Goal: Answer question/provide support: Share knowledge or assist other users

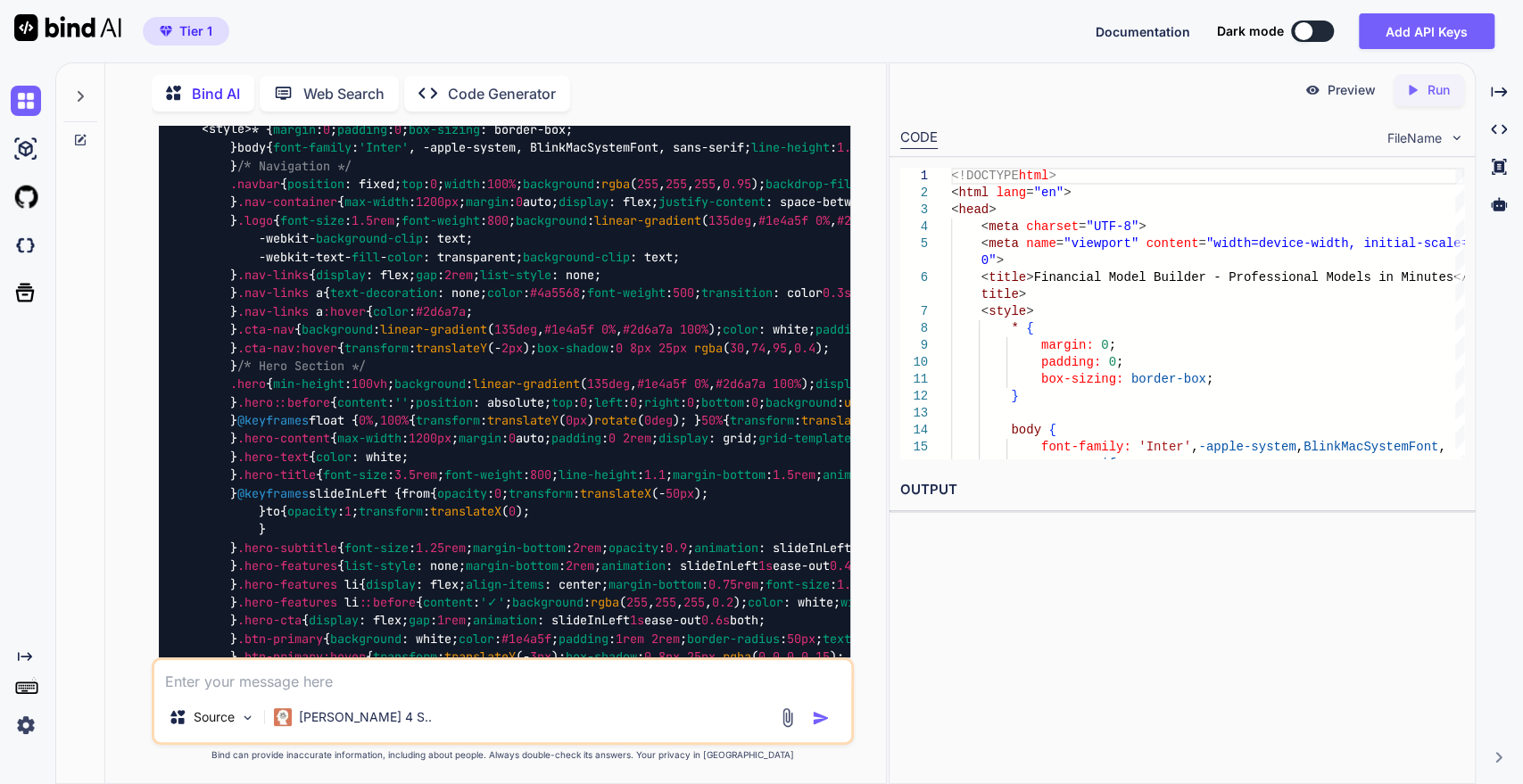
scroll to position [7730, 0]
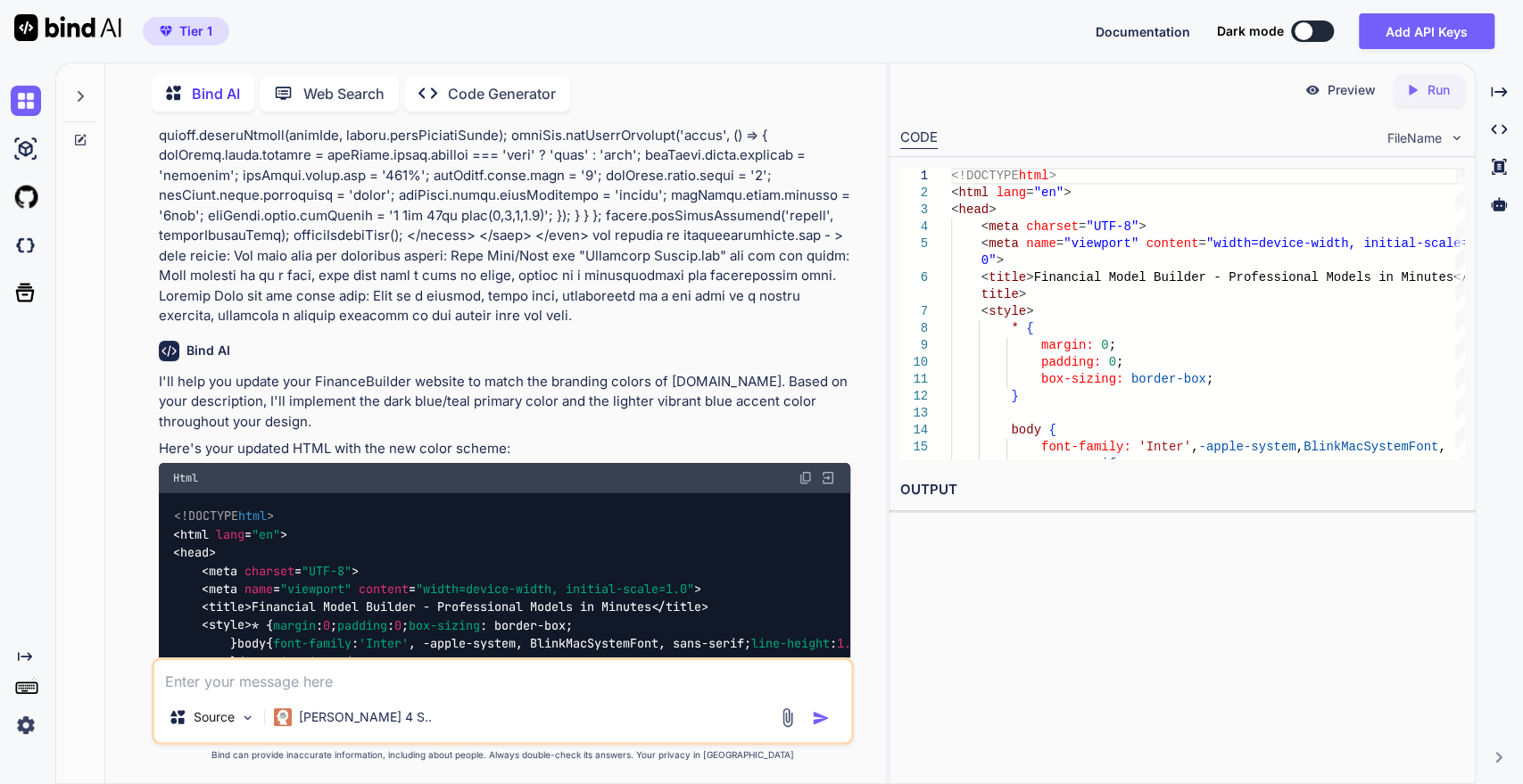
drag, startPoint x: 809, startPoint y: 335, endPoint x: 798, endPoint y: 355, distance: 22.8
click at [808, 471] on img at bounding box center [806, 479] width 15 height 15
click at [313, 684] on textarea at bounding box center [502, 676] width 698 height 32
type textarea "ב"
paste textarea "Ready to Transform Your Financial Planning? Join thousands of businesses who've…"
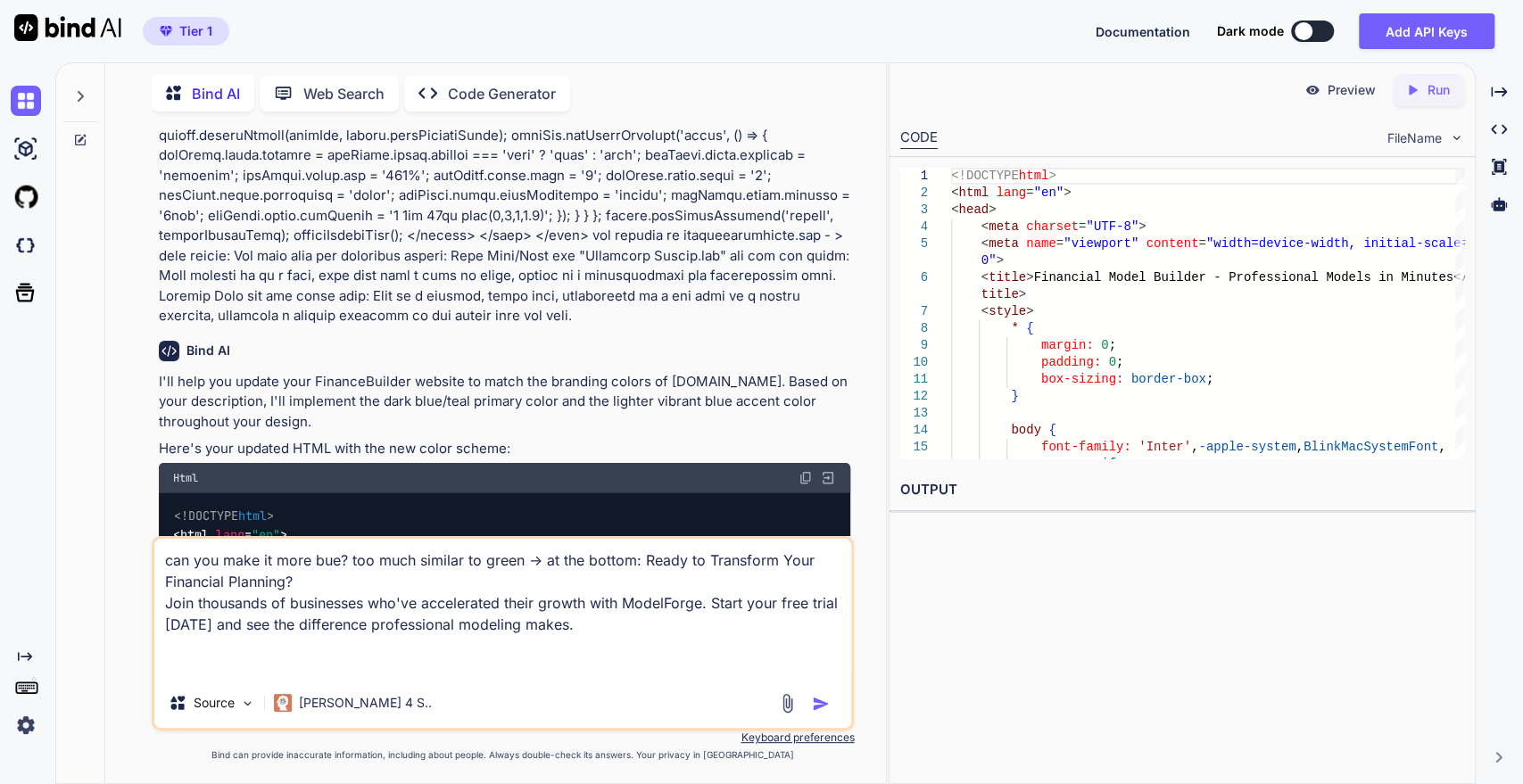
click at [474, 626] on textarea "can you make it more bue? too much similar to green -> at the bottom: Ready to …" at bounding box center [502, 608] width 698 height 139
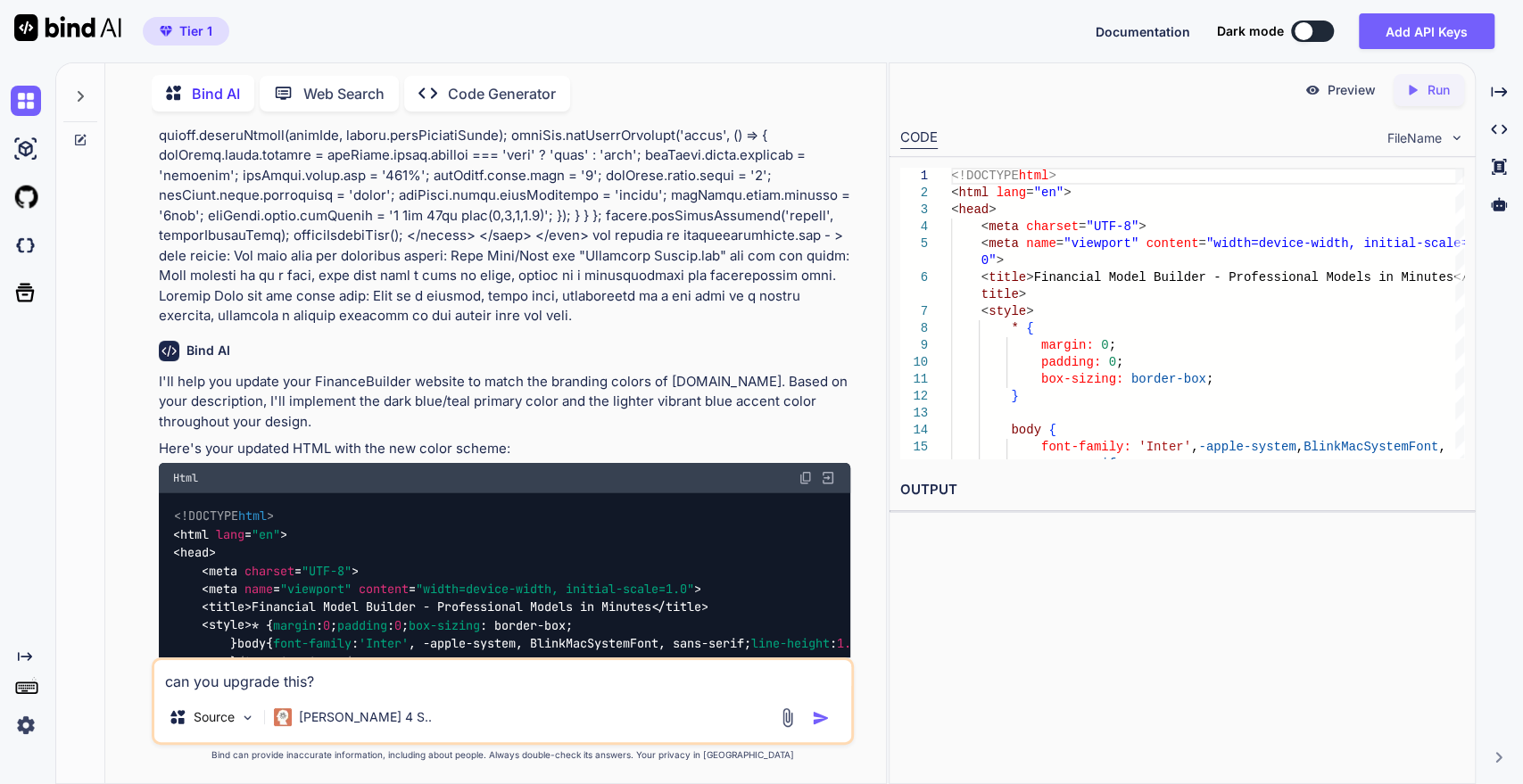
paste textarea "<!DOCTYPE html> <html lang="en"> <head> <meta charset="UTF-8"> <meta name="view…"
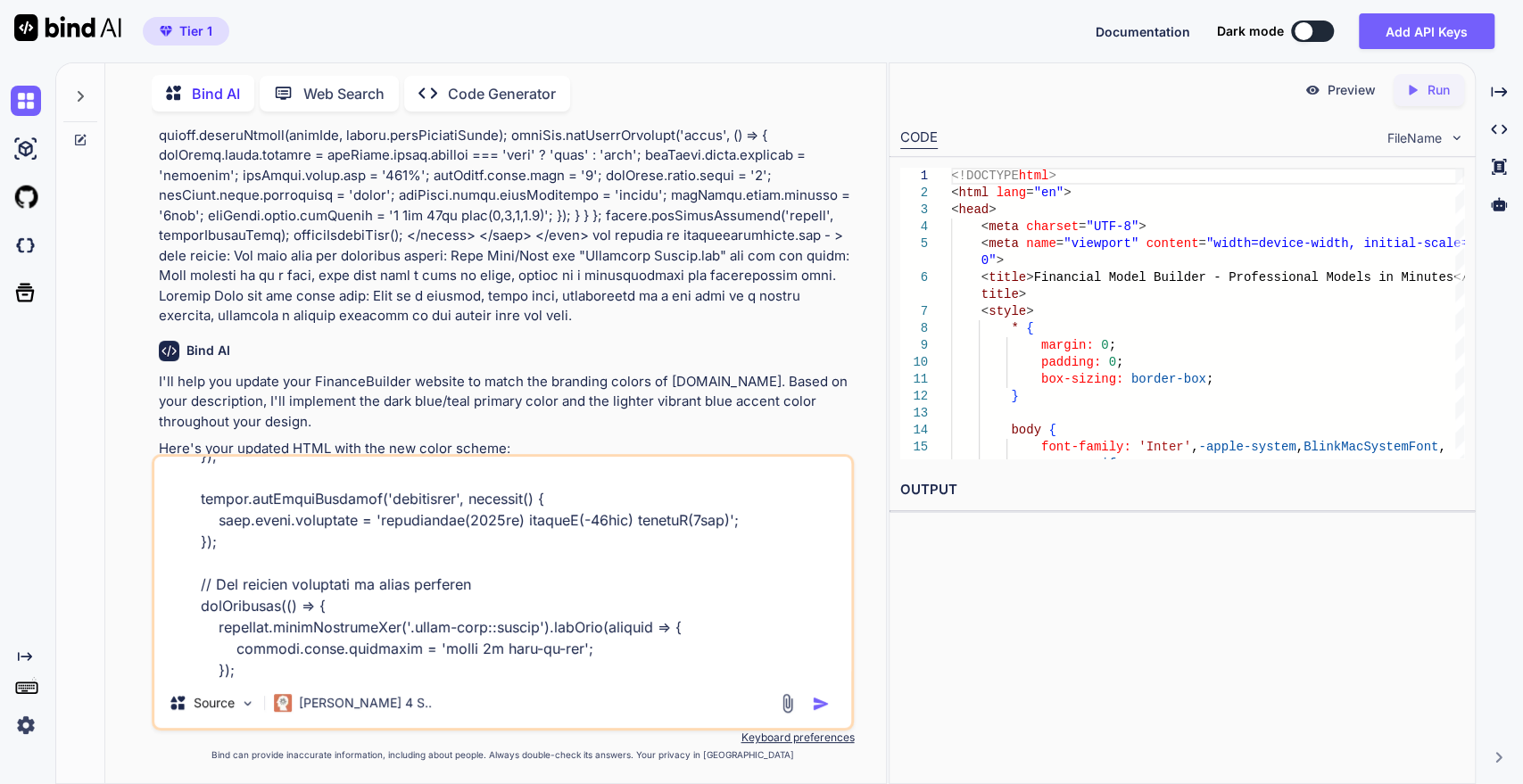
type textarea "can you upgrade this? <!DOCTYPE html> <html lang="en"> <head> <meta charset="UT…"
click at [818, 707] on img "button" at bounding box center [821, 704] width 18 height 18
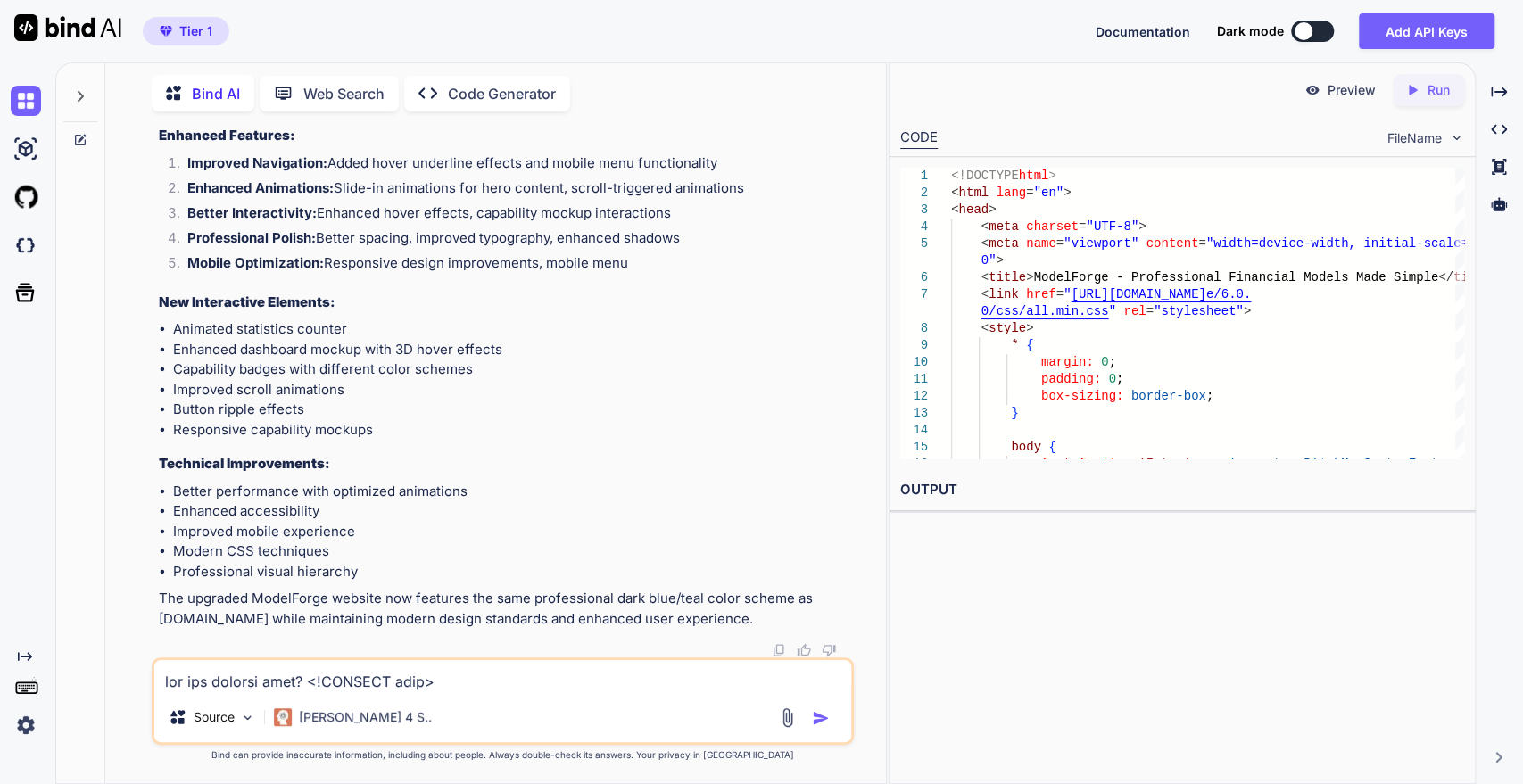
scroll to position [40017, 0]
click at [1443, 101] on div "Created with Pixso. Run" at bounding box center [1428, 89] width 70 height 32
click at [1045, 526] on link "[URL][DOMAIN_NAME]" at bounding box center [972, 531] width 144 height 17
click at [410, 679] on textarea at bounding box center [502, 676] width 698 height 32
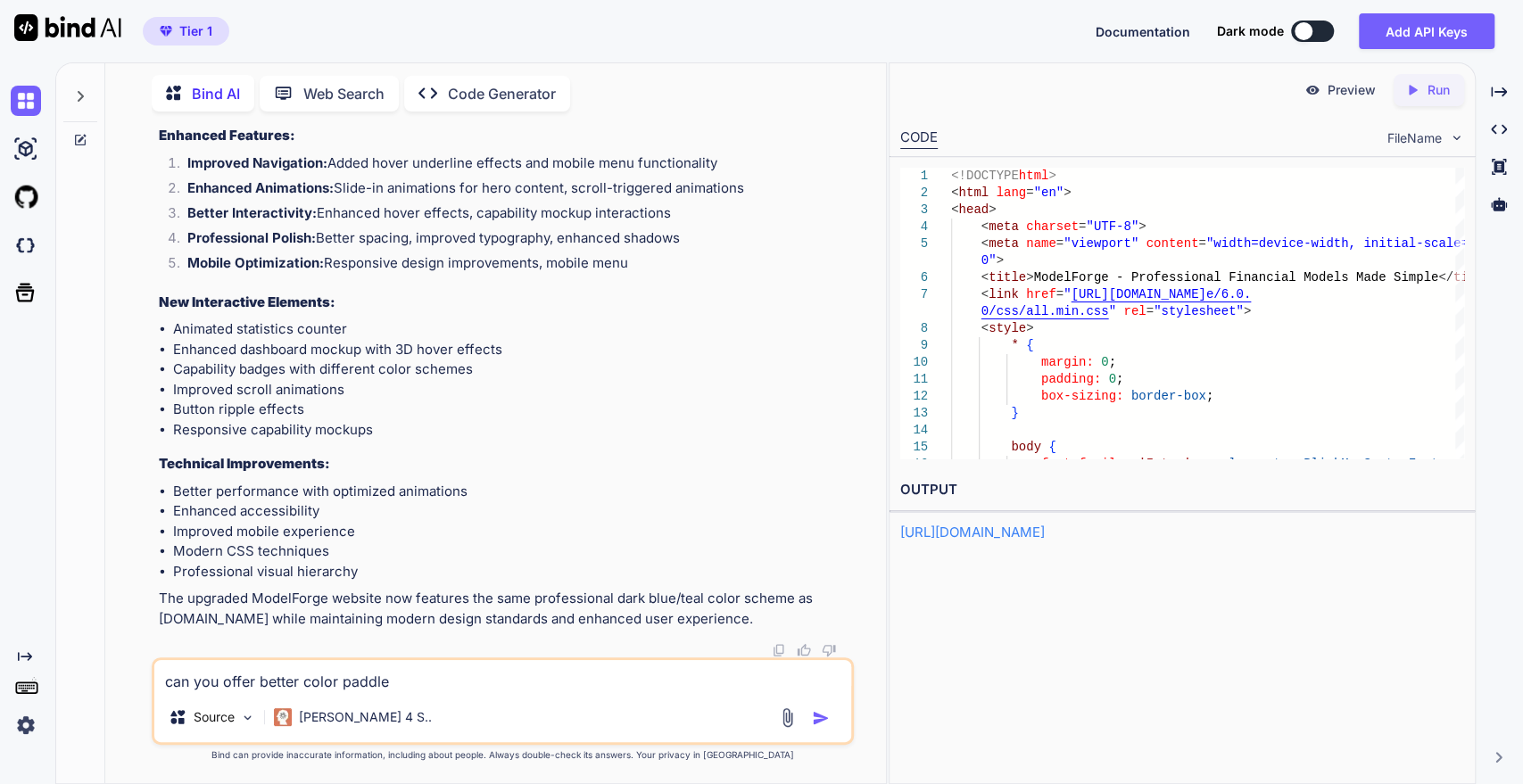
type textarea "can you offer better color paddle?"
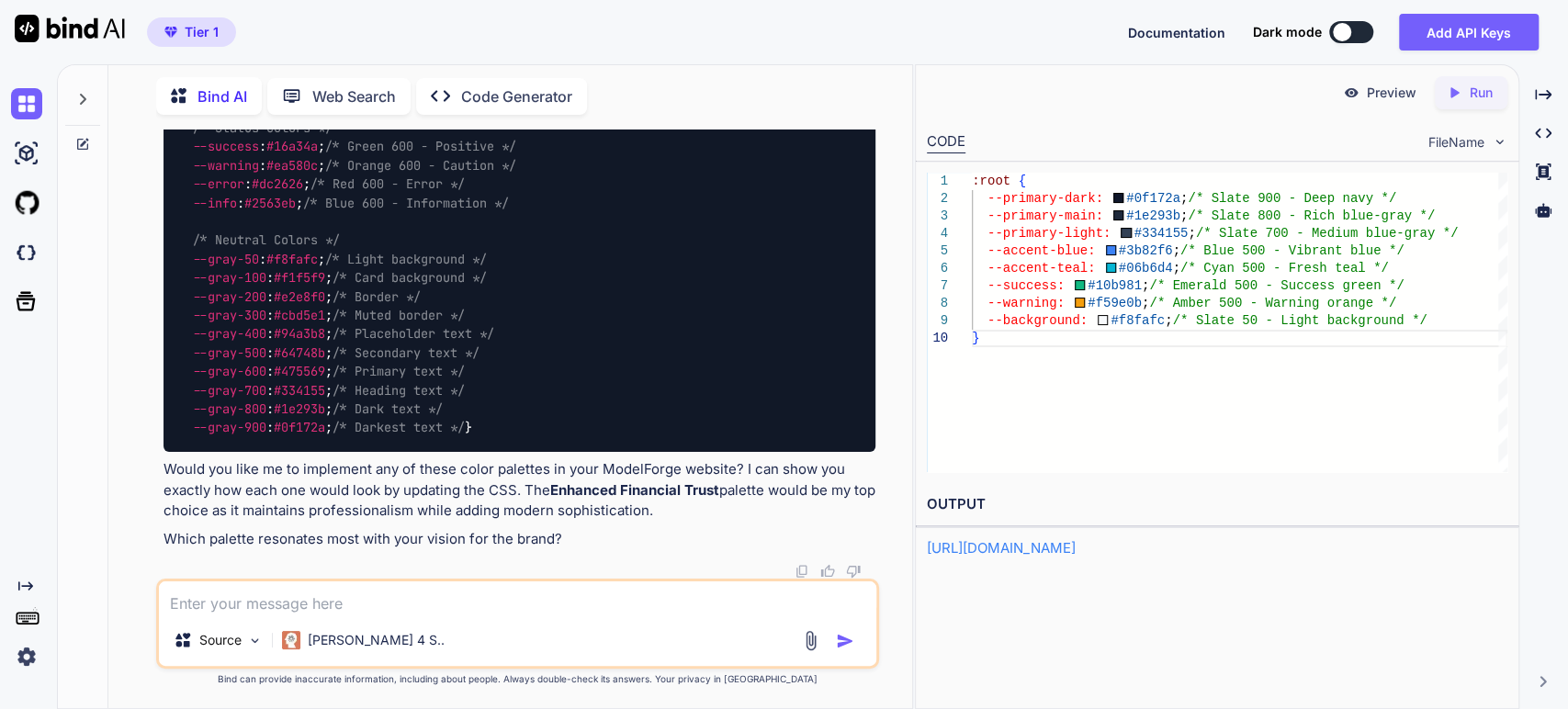
scroll to position [69092, 0]
click at [413, 609] on textarea at bounding box center [517, 597] width 718 height 33
type textarea "ט"
type textarea "yes"
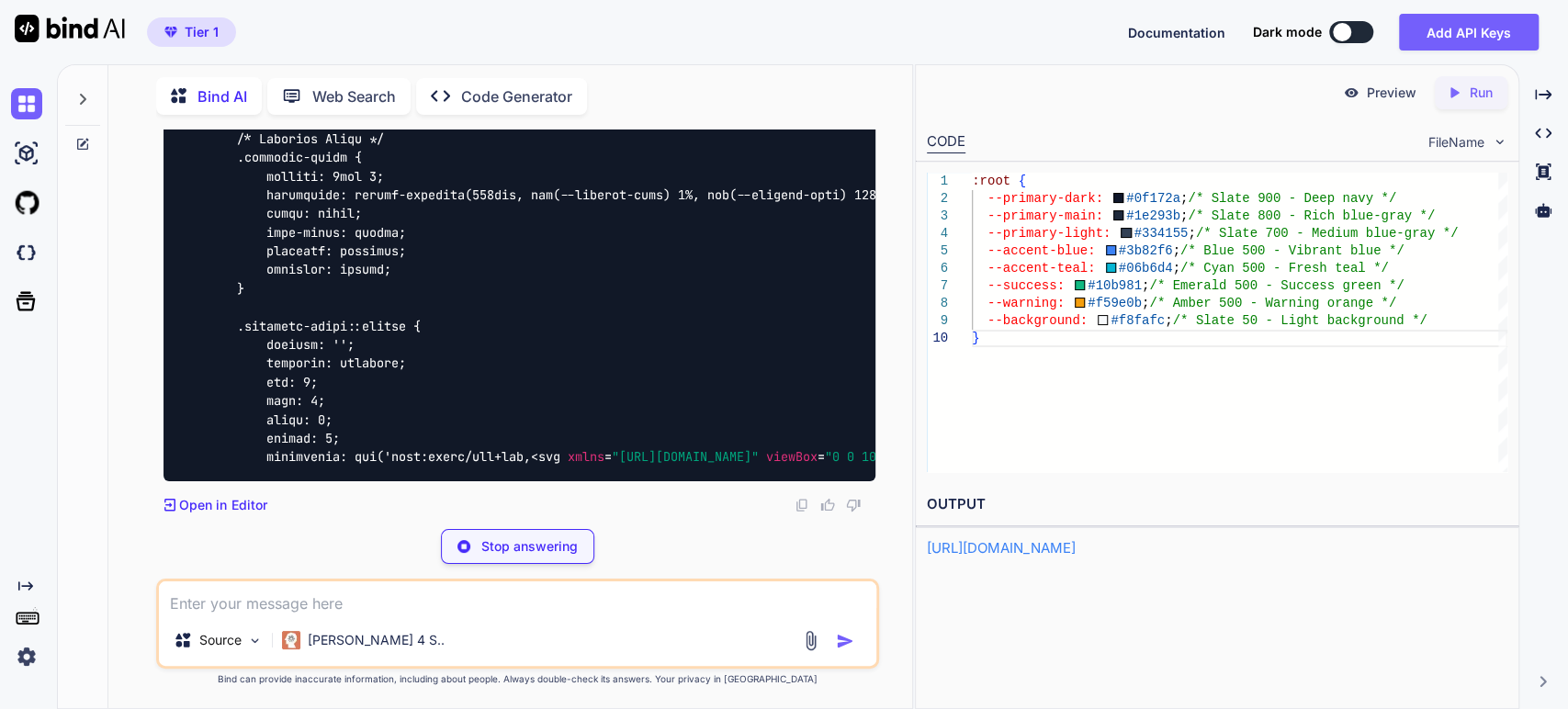
scroll to position [69695, 0]
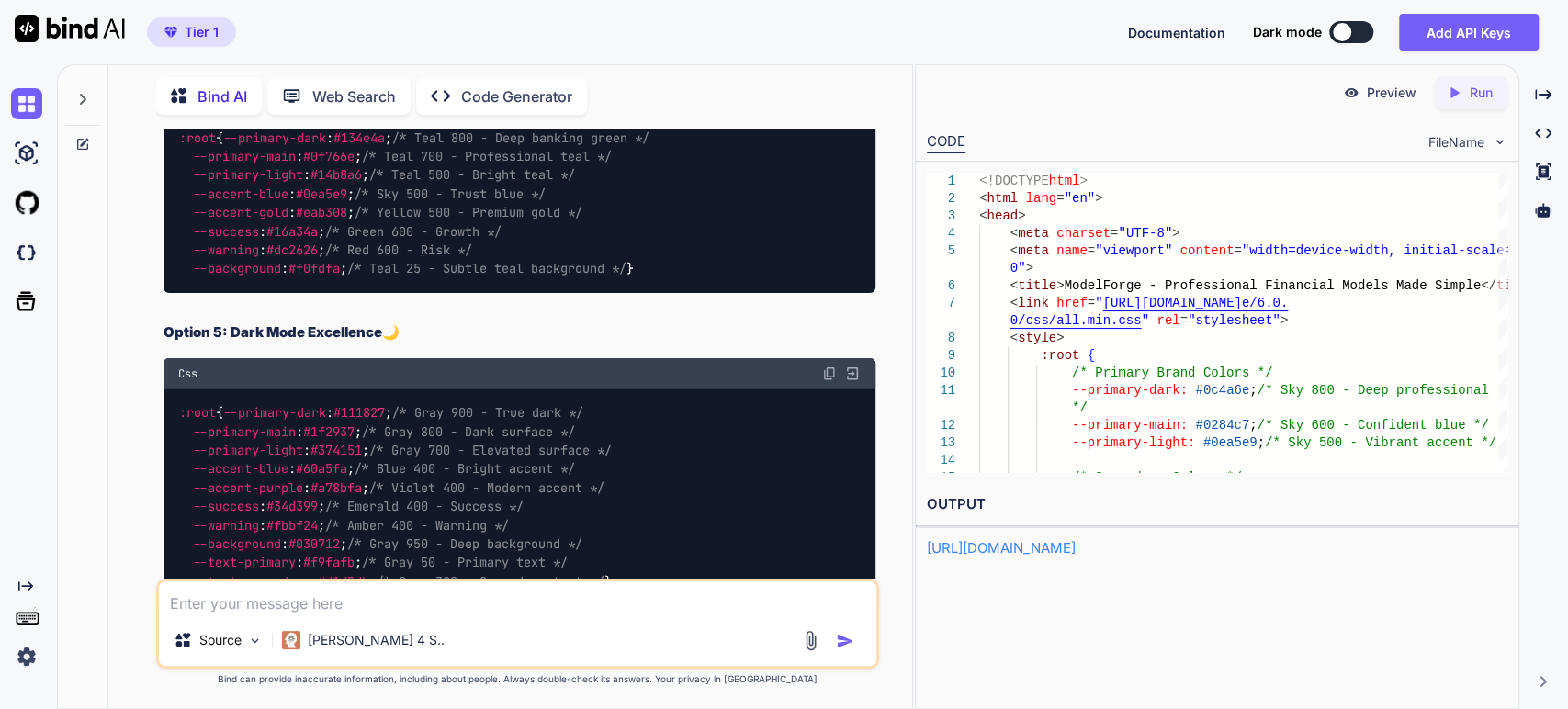
scroll to position [41112, 0]
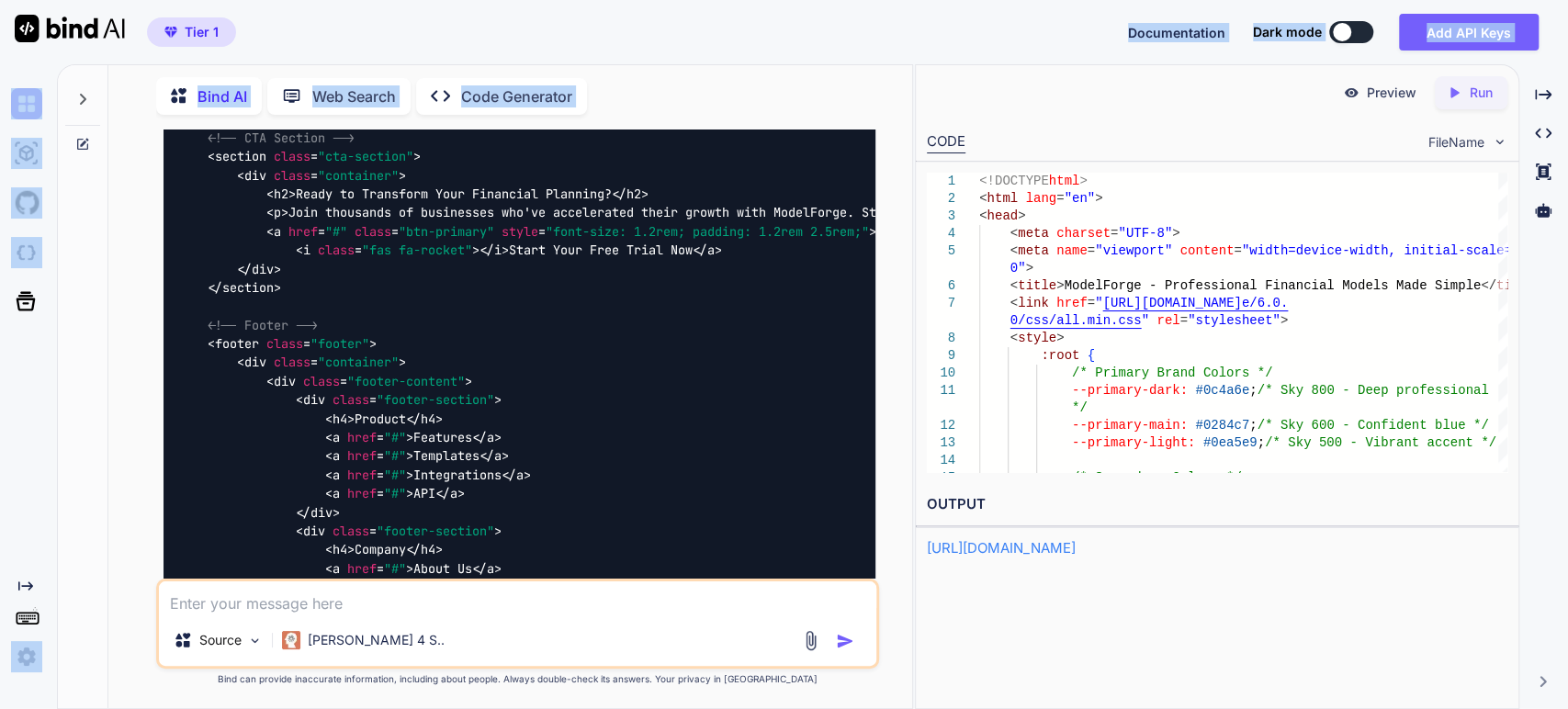
drag, startPoint x: 678, startPoint y: 210, endPoint x: 670, endPoint y: 37, distance: 173.2
click at [670, 37] on div "Tier 1 Documentation Dark mode Add API Keys Created with Pixso. Created with Pi…" at bounding box center [784, 354] width 1568 height 709
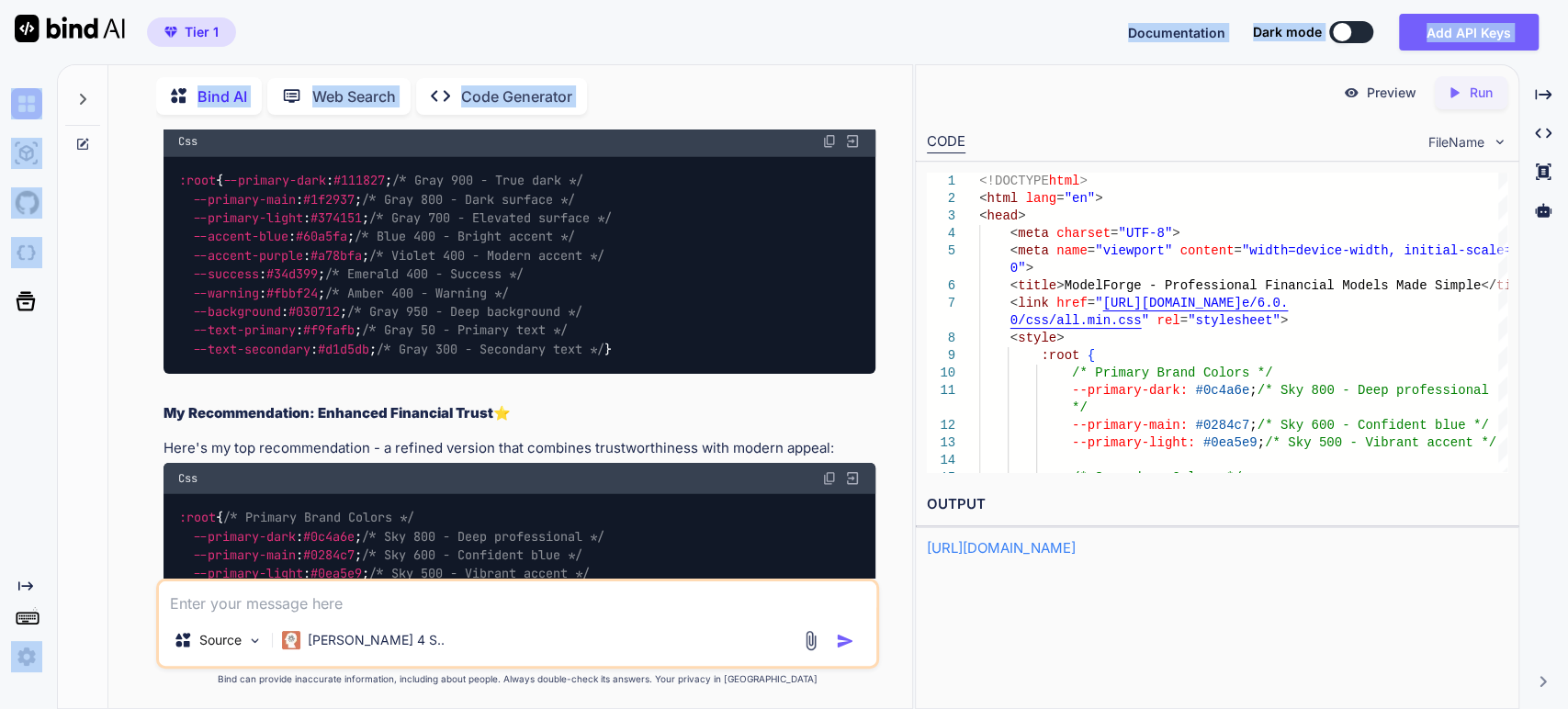
scroll to position [41119, 0]
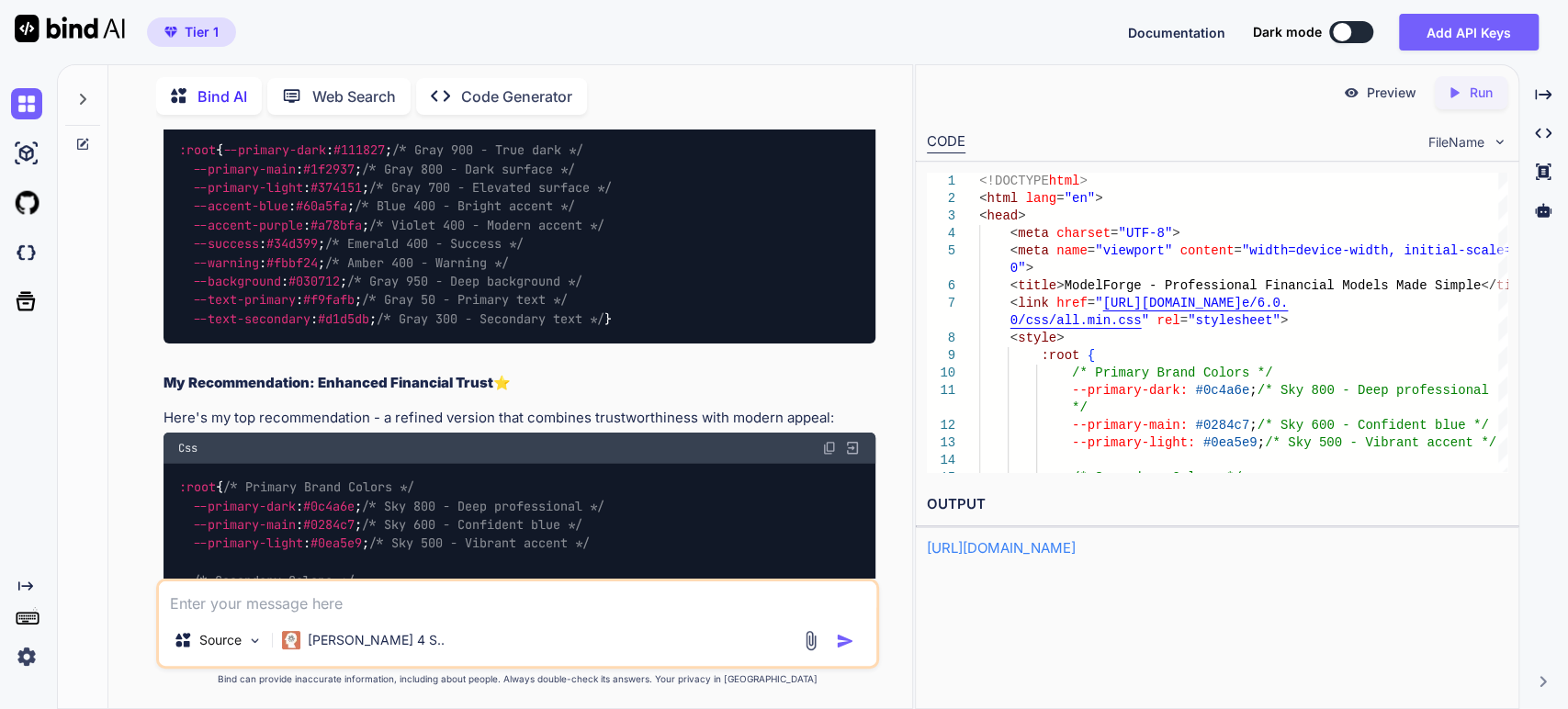
click at [426, 598] on textarea at bounding box center [517, 597] width 718 height 33
type textarea "ב"
paste textarea "<!DOCTYPE html> <html lang="en"> <head> <meta charset="UTF-8"> <meta name="view…"
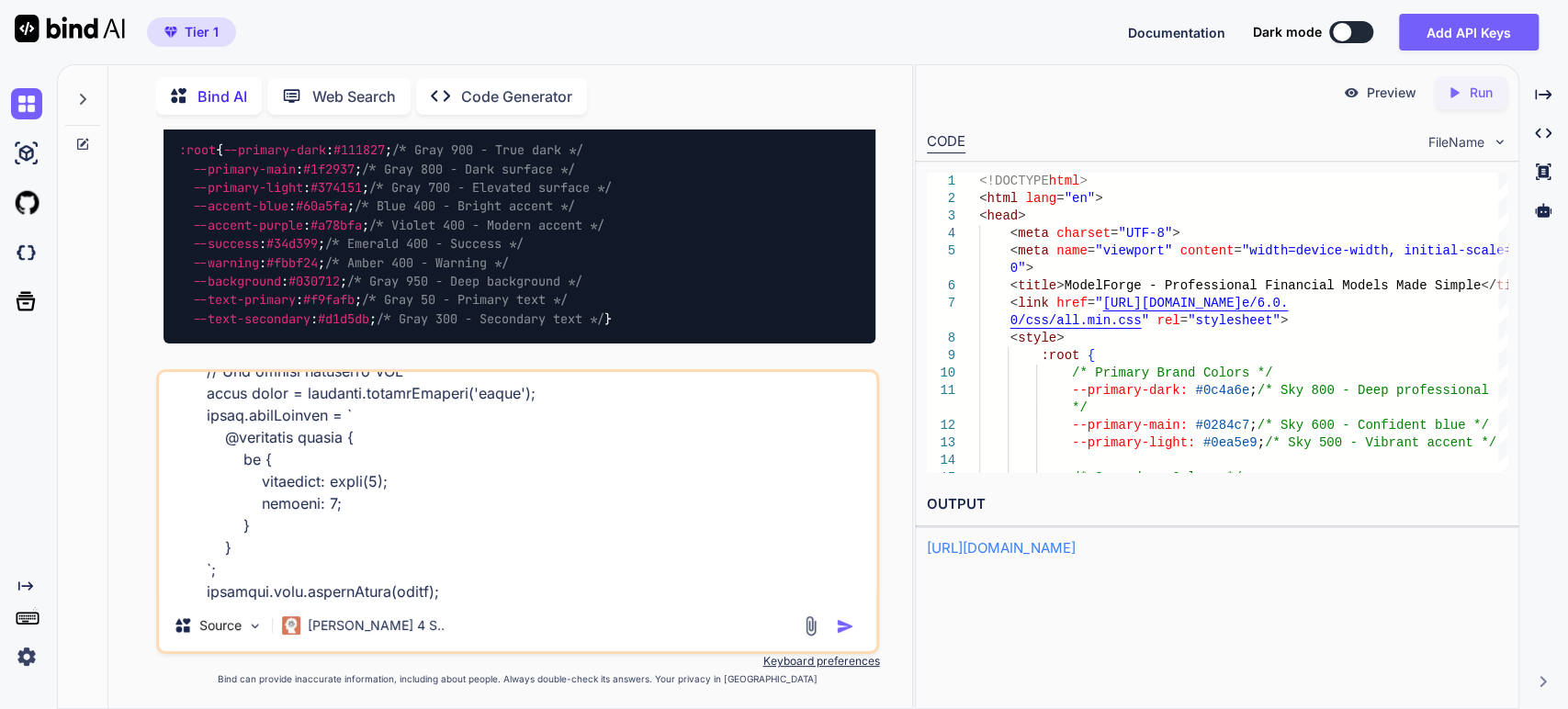
type textarea "change the colors here: <!DOCTYPE html> <html lang="en"> <head> <meta charset="…"
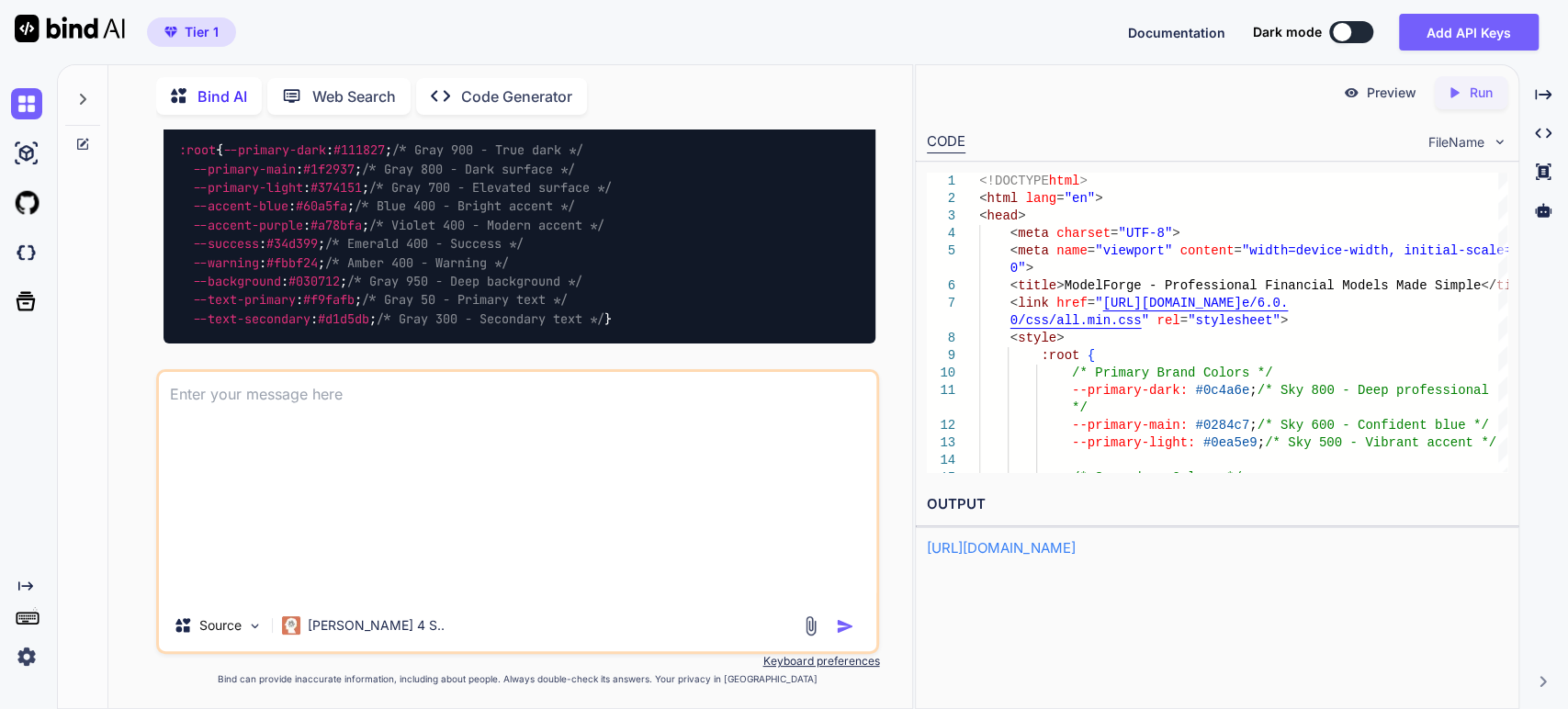
scroll to position [0, 0]
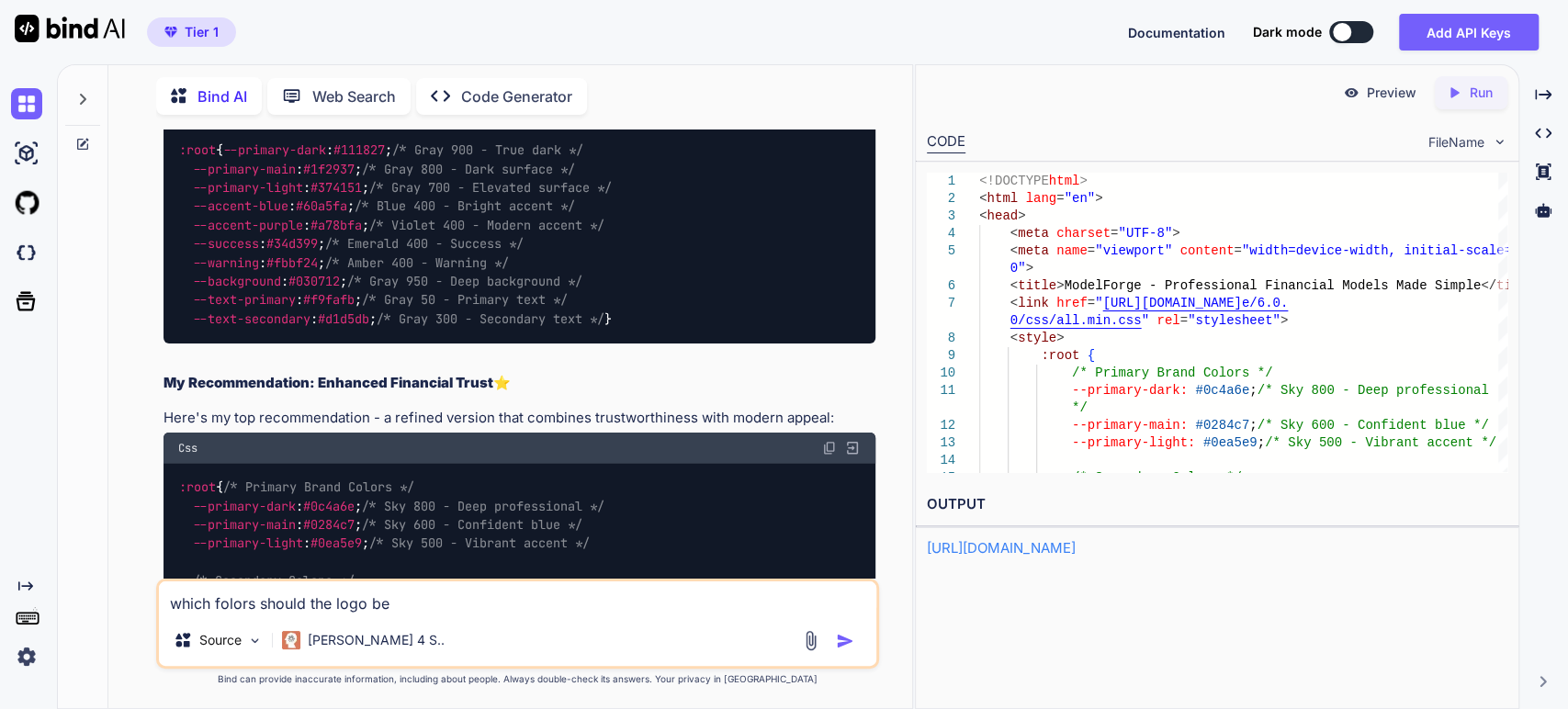
type textarea "which folors should the logo be?"
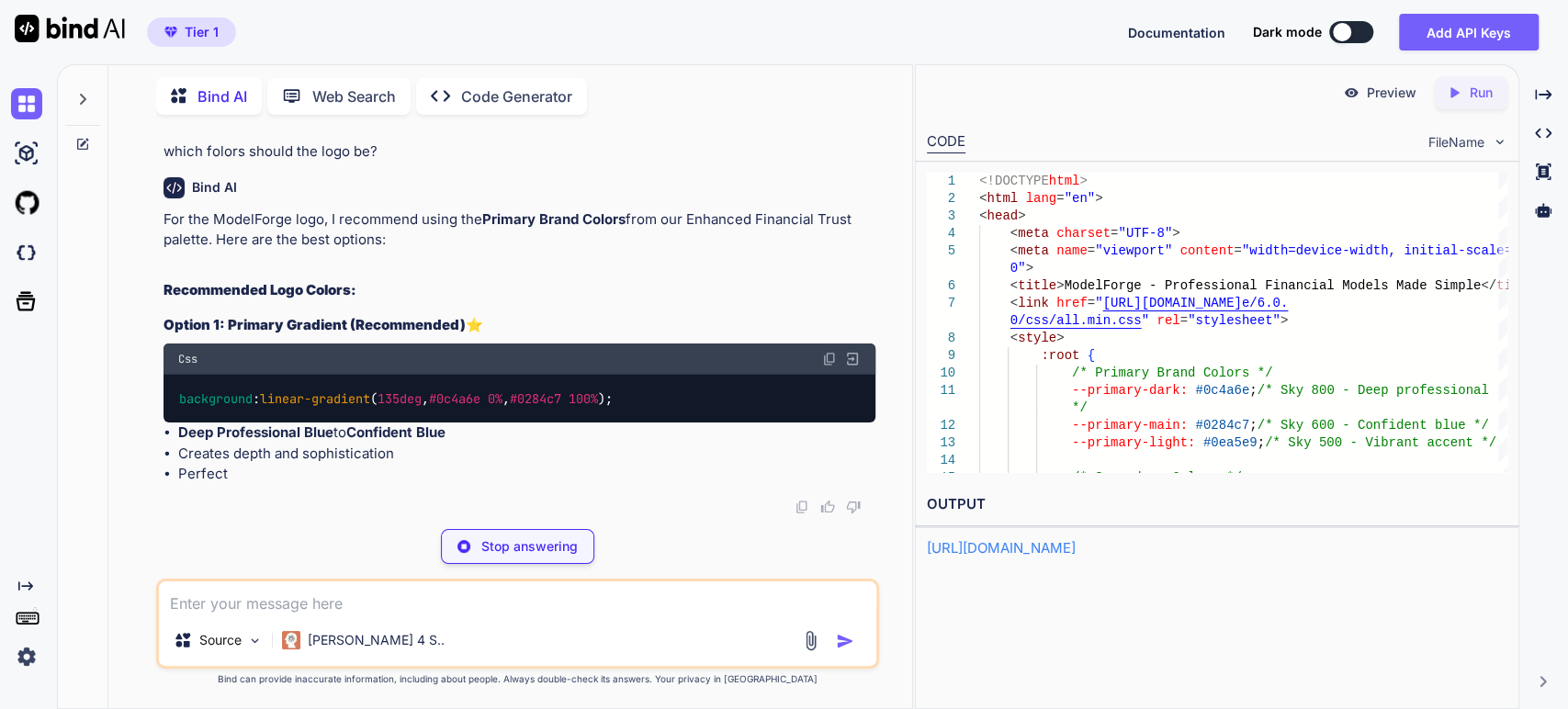
scroll to position [96532, 0]
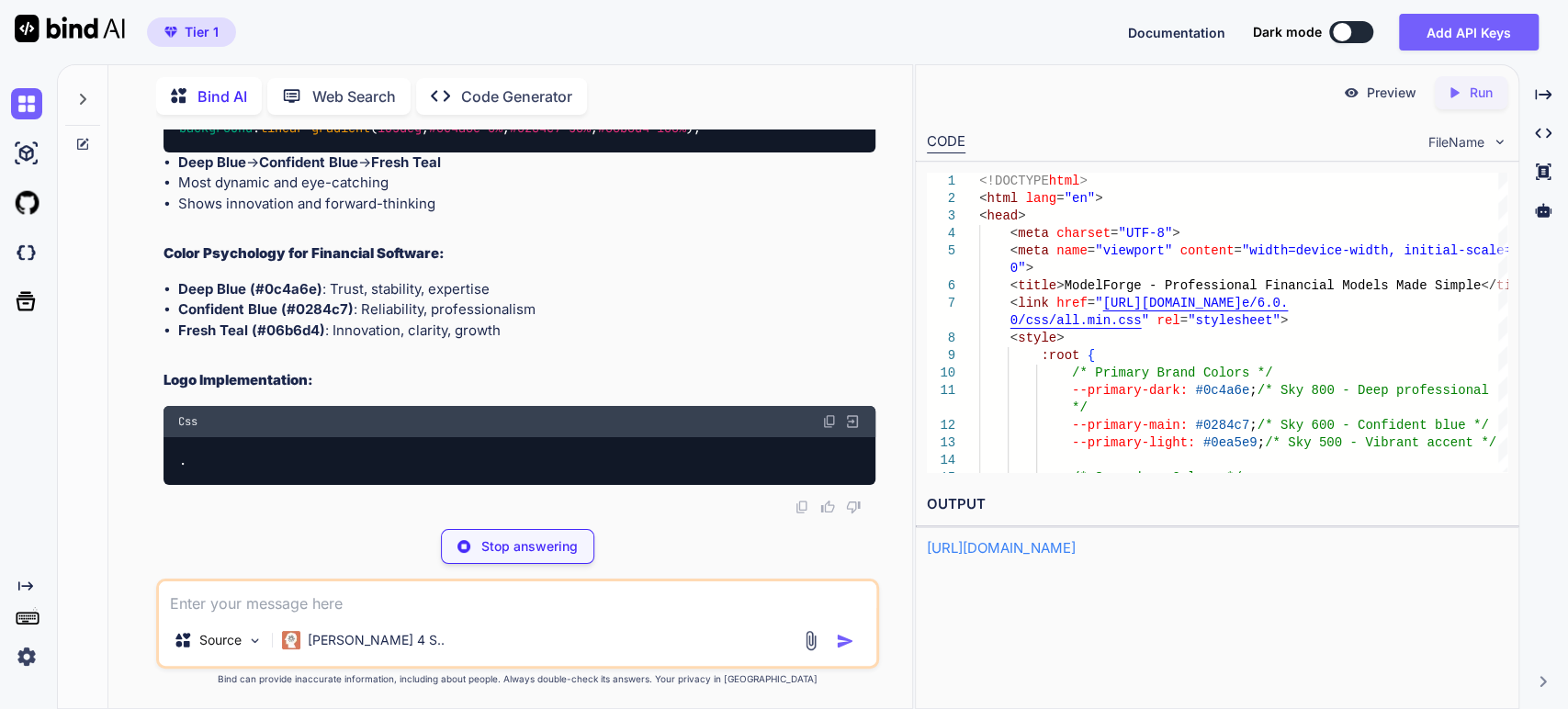
click at [204, 609] on textarea at bounding box center [517, 597] width 718 height 33
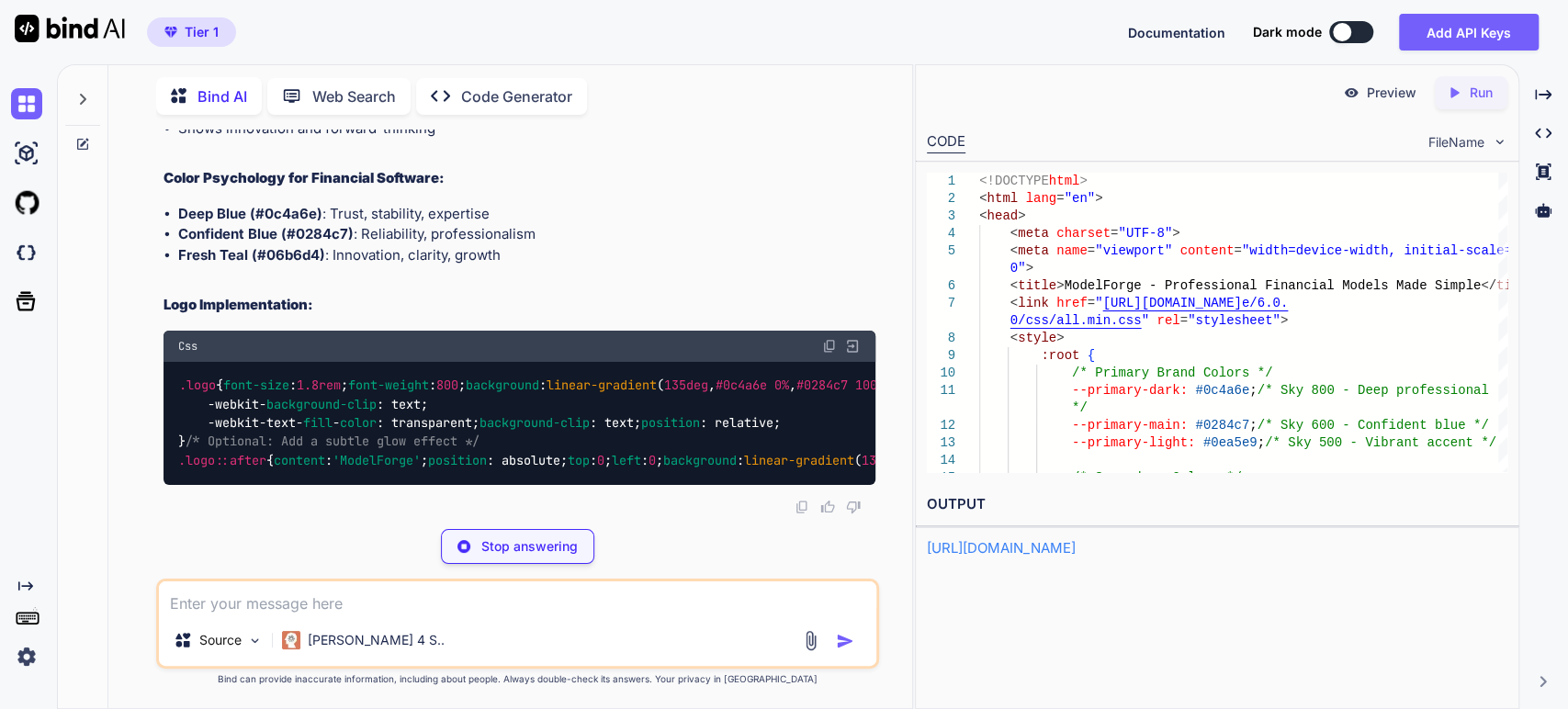
paste textarea "change the colors here: <!DOCTYPE html> <html lang="en"> <head> <meta charset="…"
type textarea "change the colors here: <!DOCTYPE html> <html lang="en"> <head> <meta charset="…"
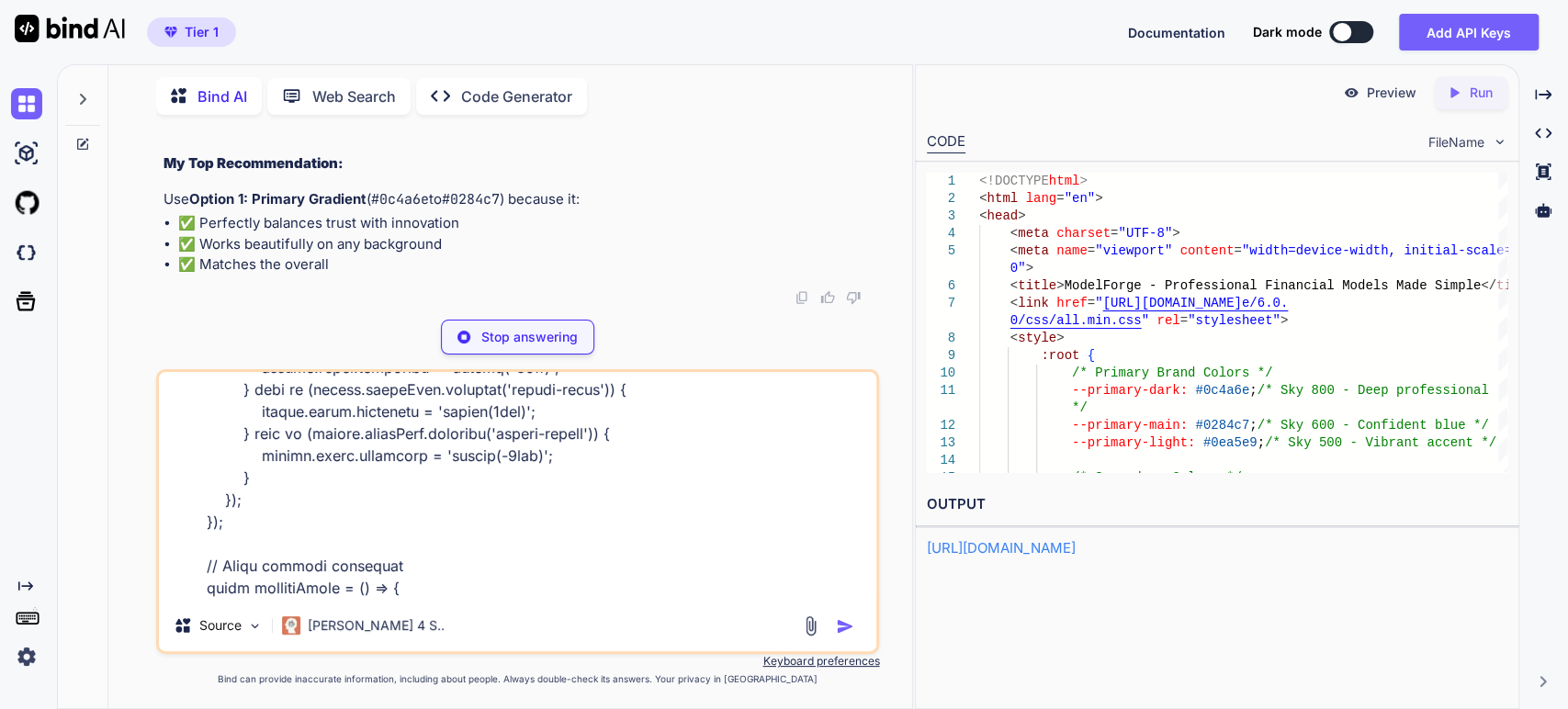
scroll to position [28321, 0]
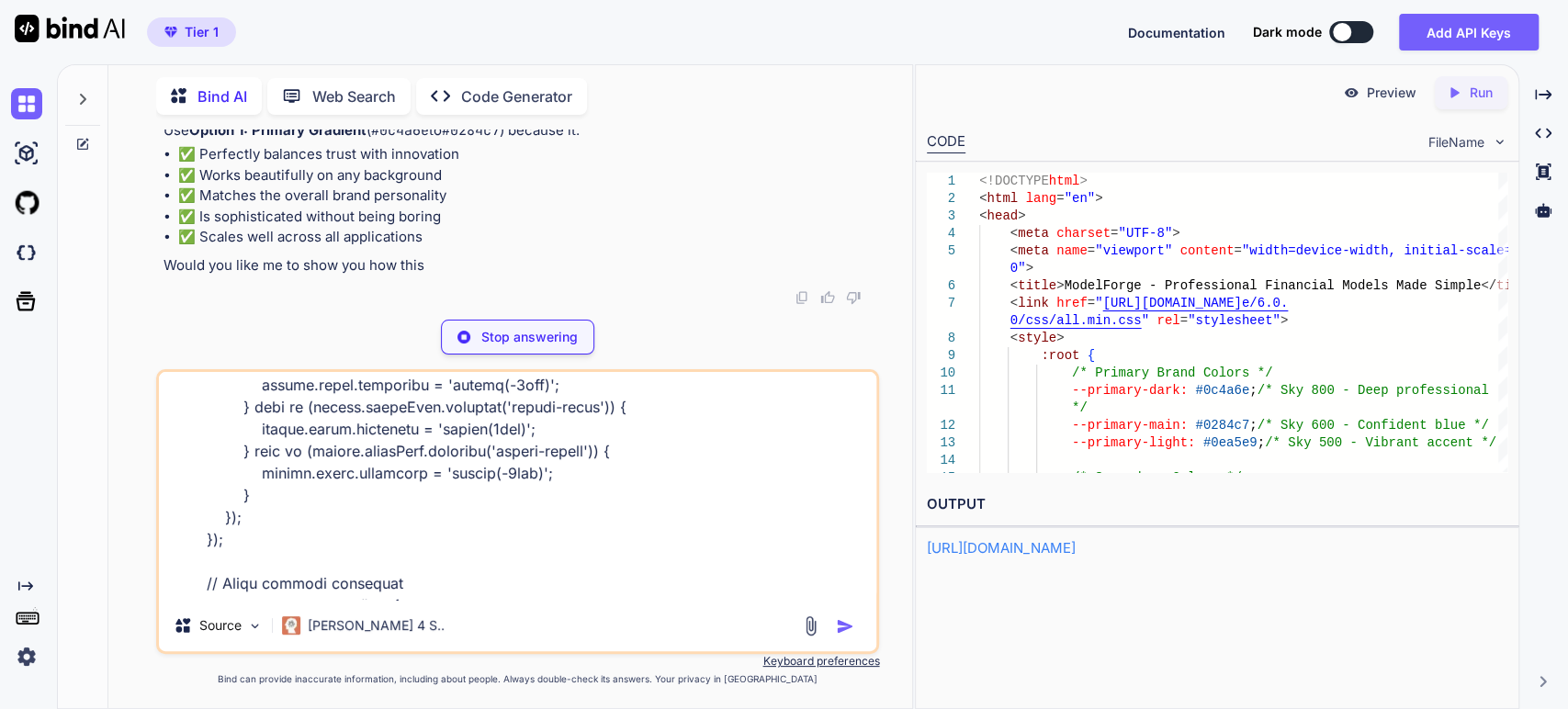
click at [771, 567] on textarea at bounding box center [517, 486] width 718 height 228
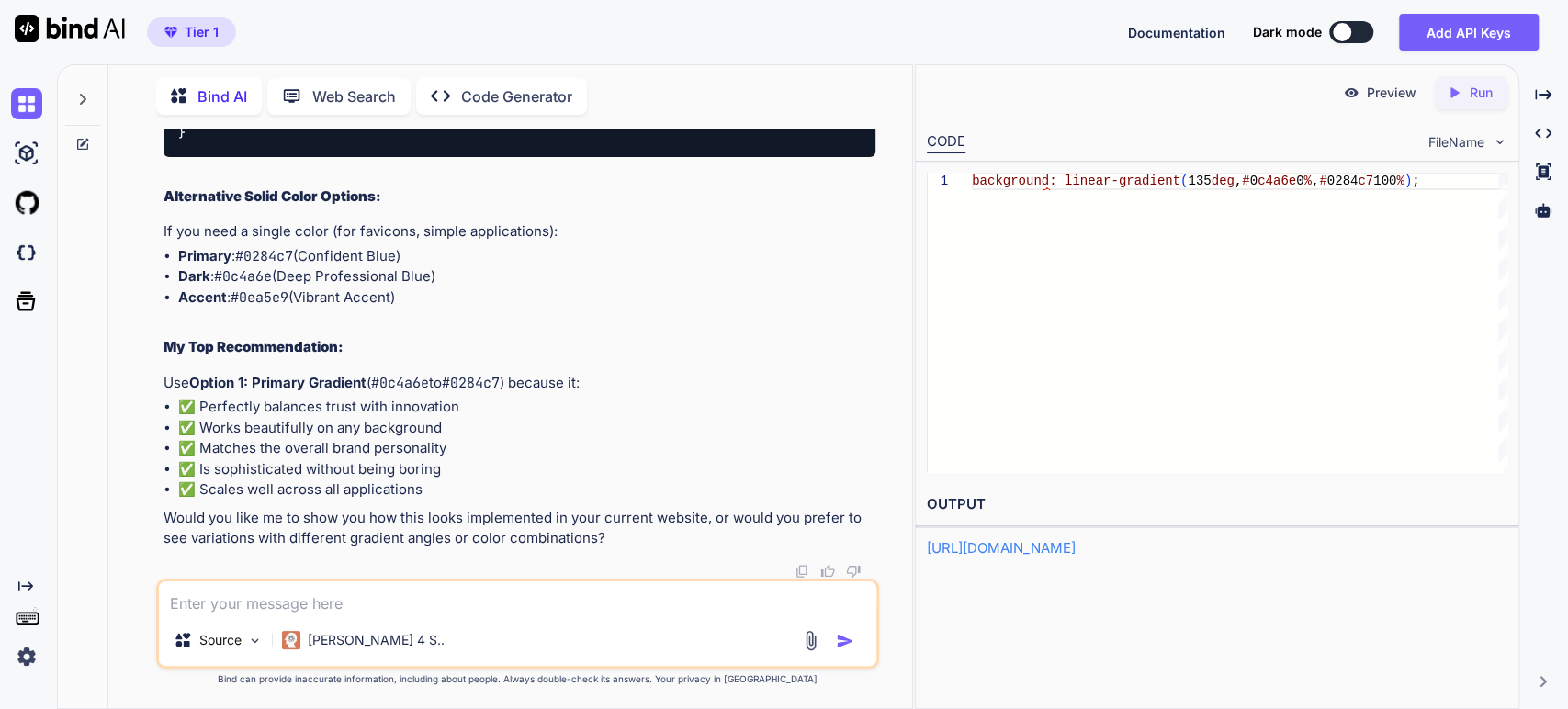
scroll to position [97932, 0]
click at [254, 597] on textarea at bounding box center [517, 597] width 718 height 33
paste textarea "change the colors here: <!DOCTYPE html> <html lang="en"> <head> <meta charset="…"
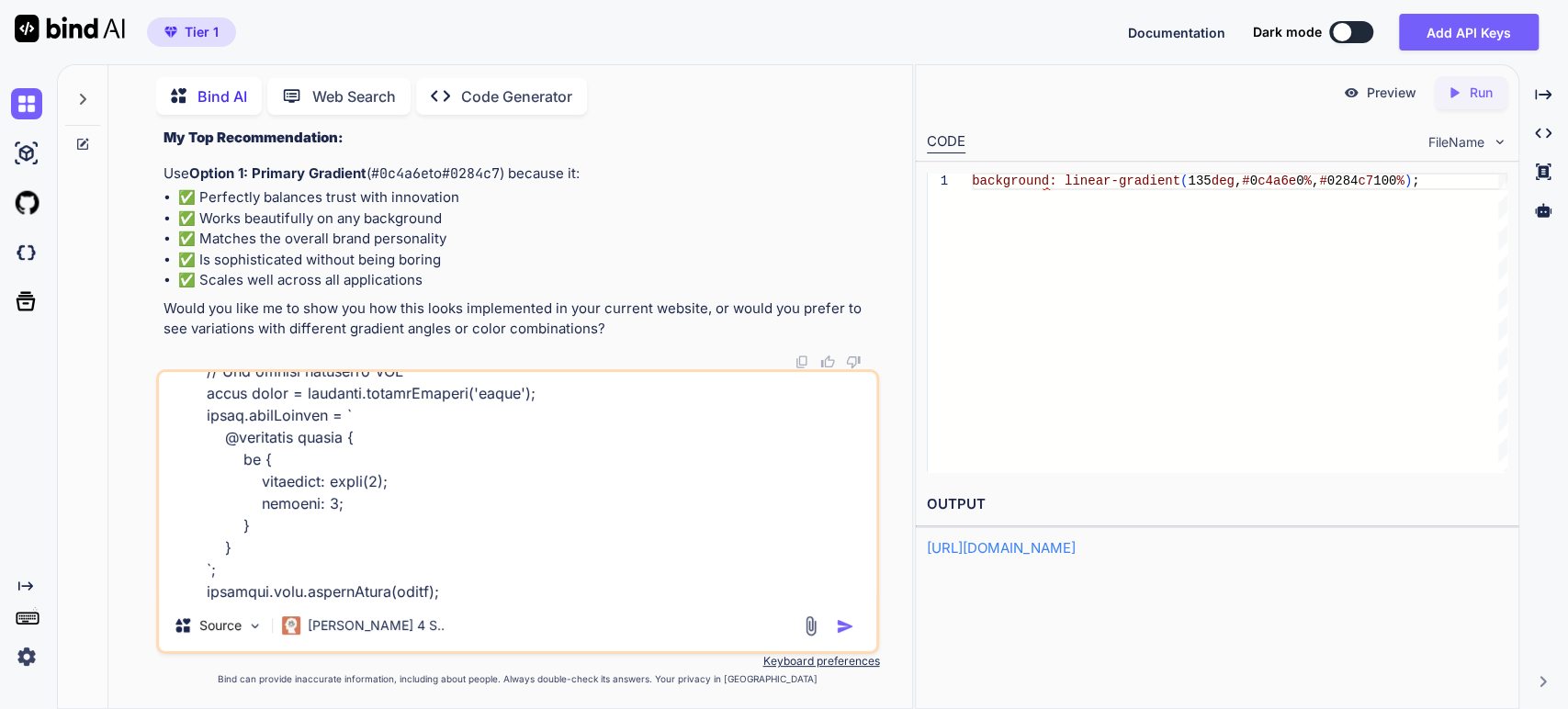
scroll to position [96712, 0]
type textarea "change the colors here: <!DOCTYPE html> <html lang="en"> <head> <meta charset="…"
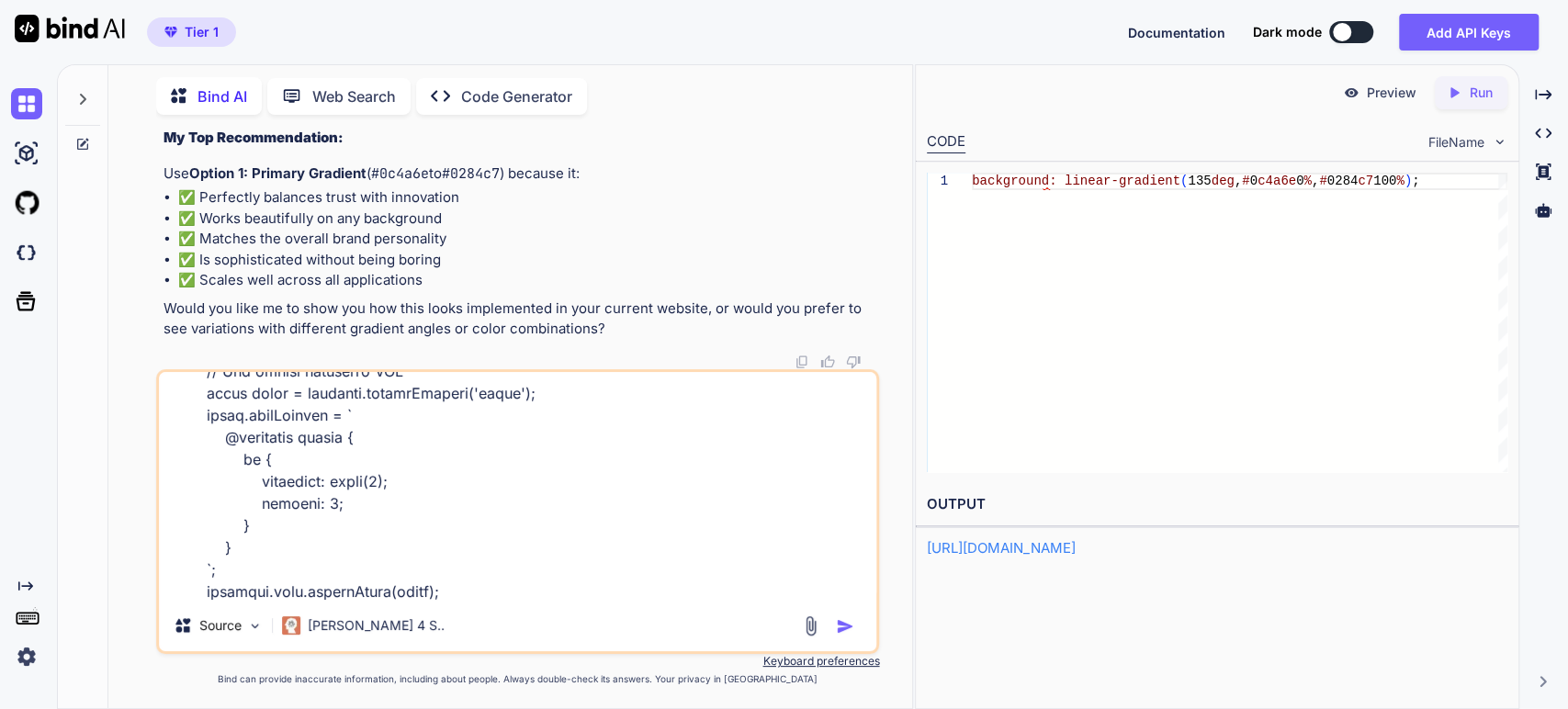
copy div "background : linear-gradient ( 135deg , #155e75 0% , #0891b2 100% );"
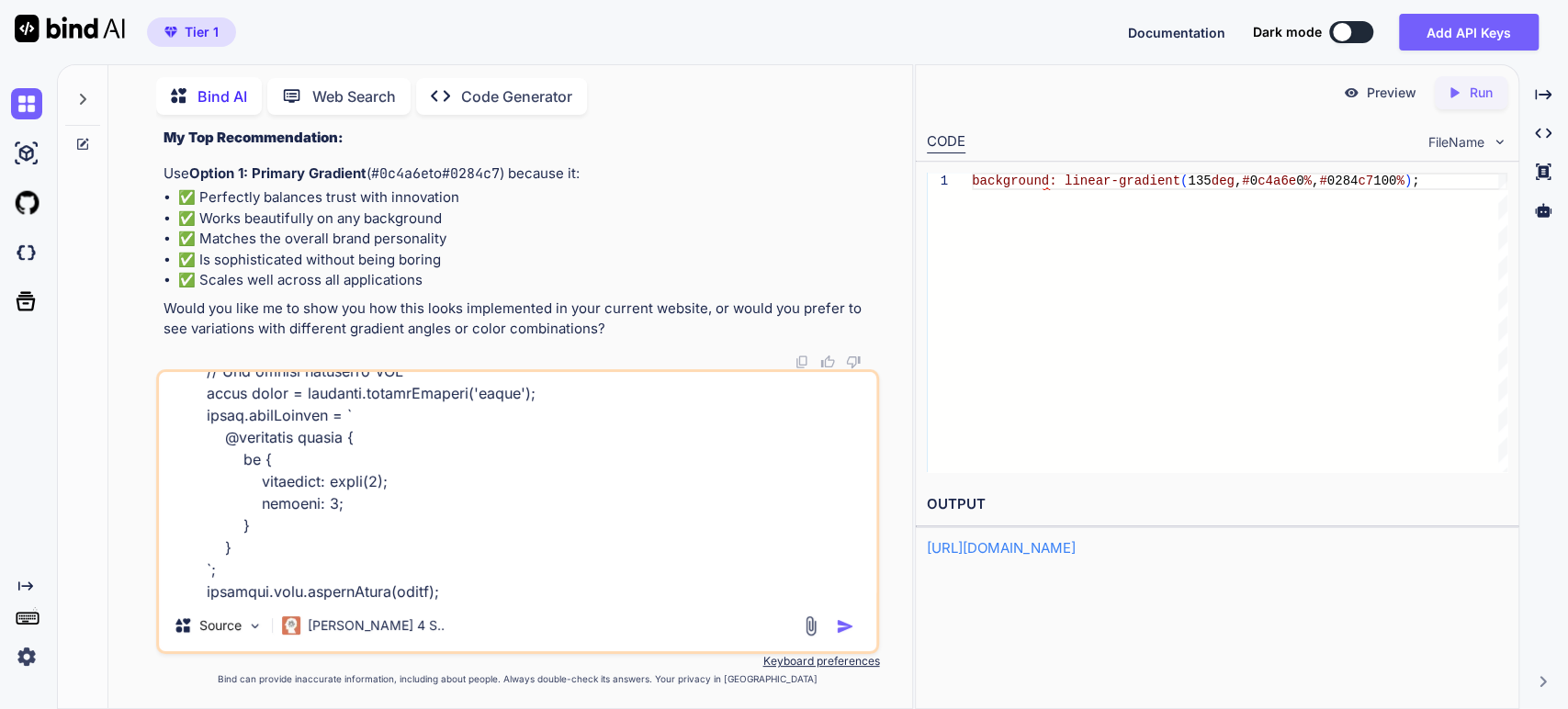
copy div "background : linear-gradient ( 135deg , #0c4a6e 0% , #0284c7 50% , #06b6d4 100%…"
click at [843, 629] on img "button" at bounding box center [845, 626] width 19 height 19
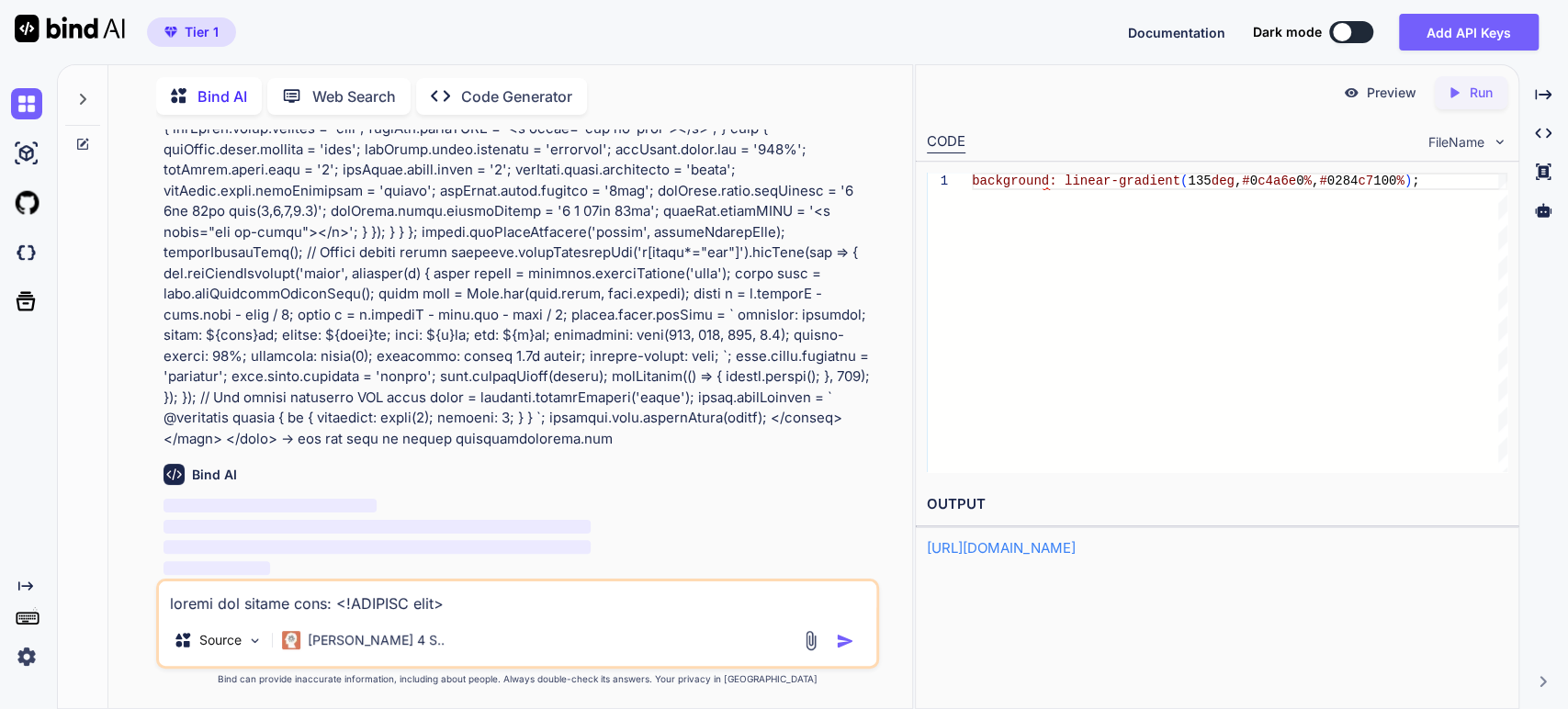
scroll to position [98383, 0]
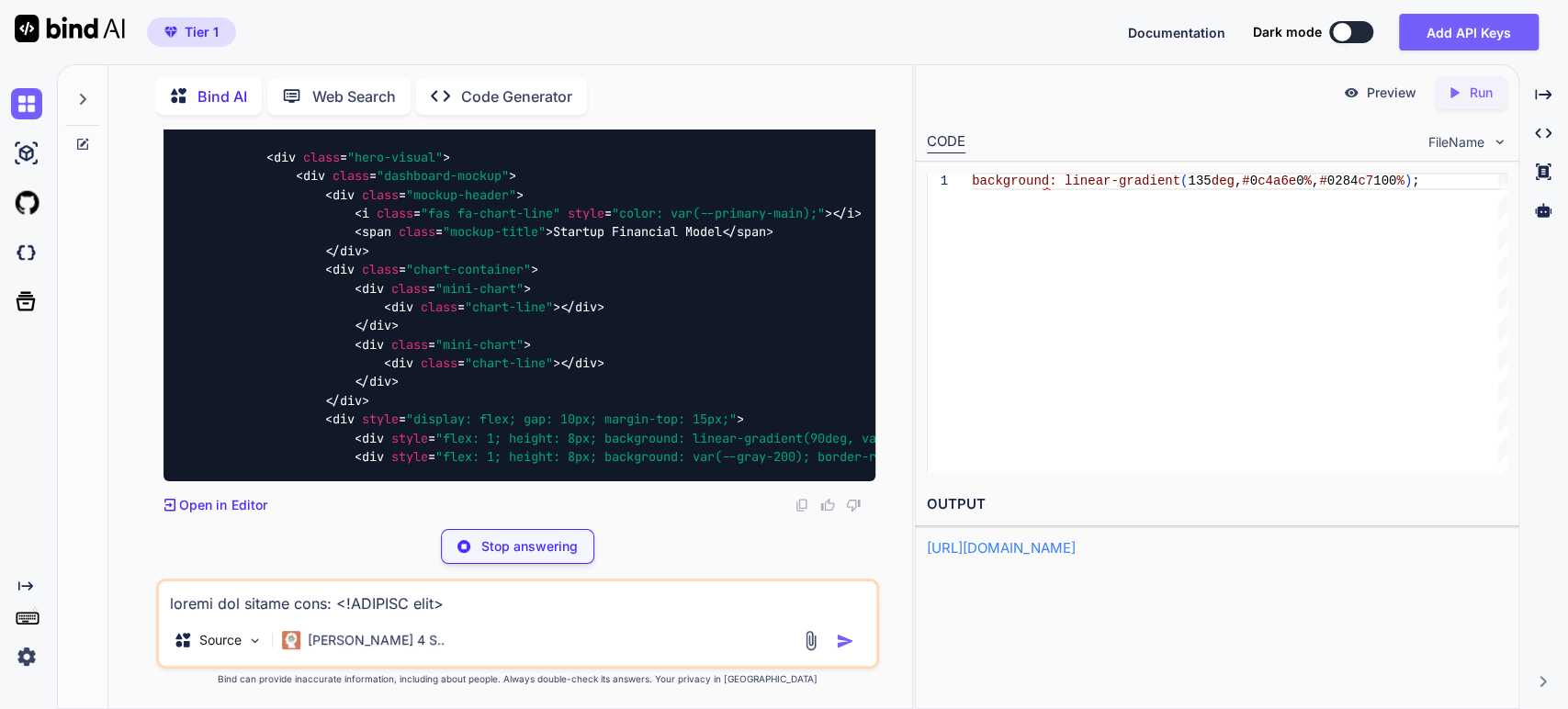
scroll to position [105427, 0]
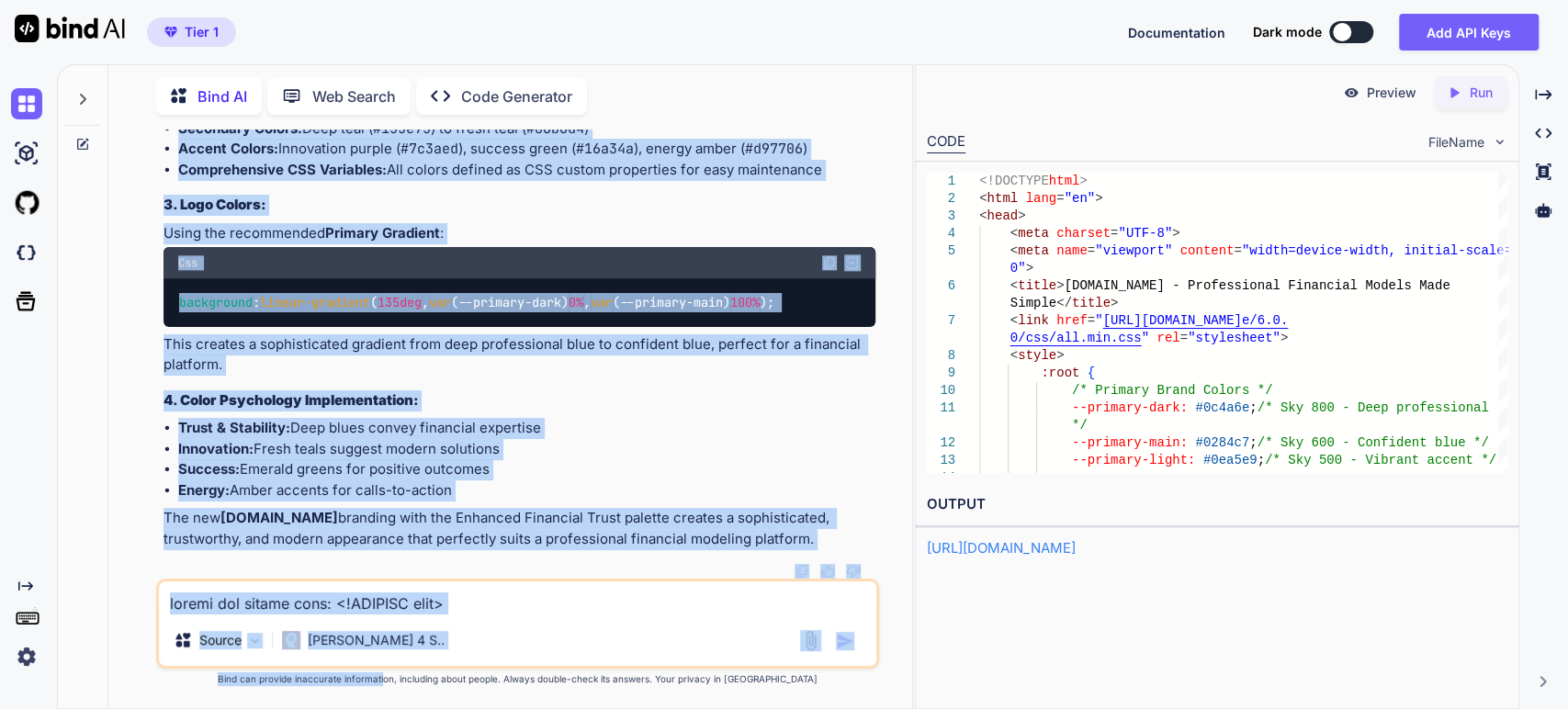
scroll to position [131945, 0]
drag, startPoint x: 455, startPoint y: 307, endPoint x: 422, endPoint y: 757, distance: 451.2
click at [422, 709] on html "Tier 1 Documentation Dark mode Add API Keys Created with Pixso. Created with Pi…" at bounding box center [784, 354] width 1568 height 709
click at [319, 436] on li "Trust & Stability: Deep blues convey financial expertise" at bounding box center [528, 428] width 699 height 22
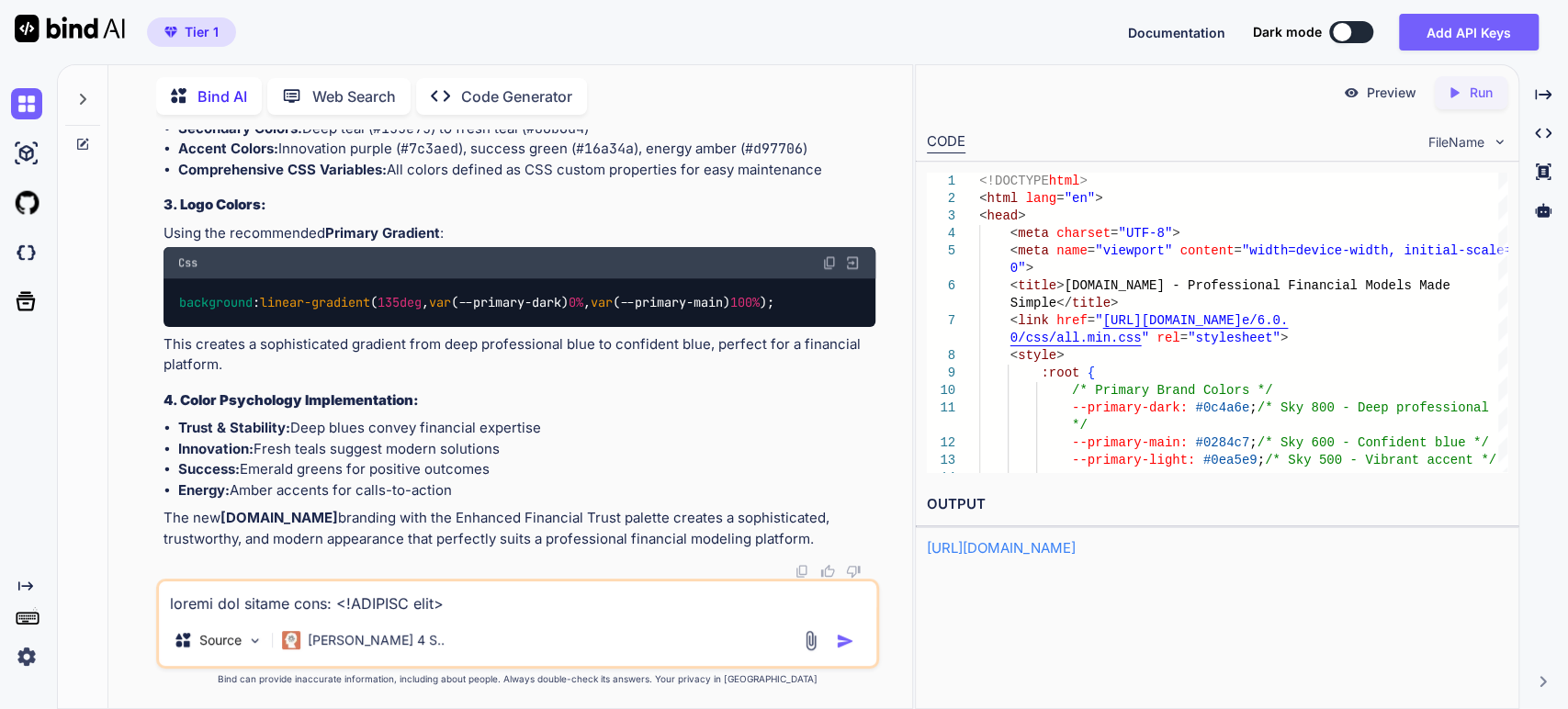
click at [312, 598] on textarea at bounding box center [517, 597] width 718 height 33
paste textarea "<!DOCTYPE html> <html lang="en"> <head> <meta charset="UTF-8"> <meta name="view…"
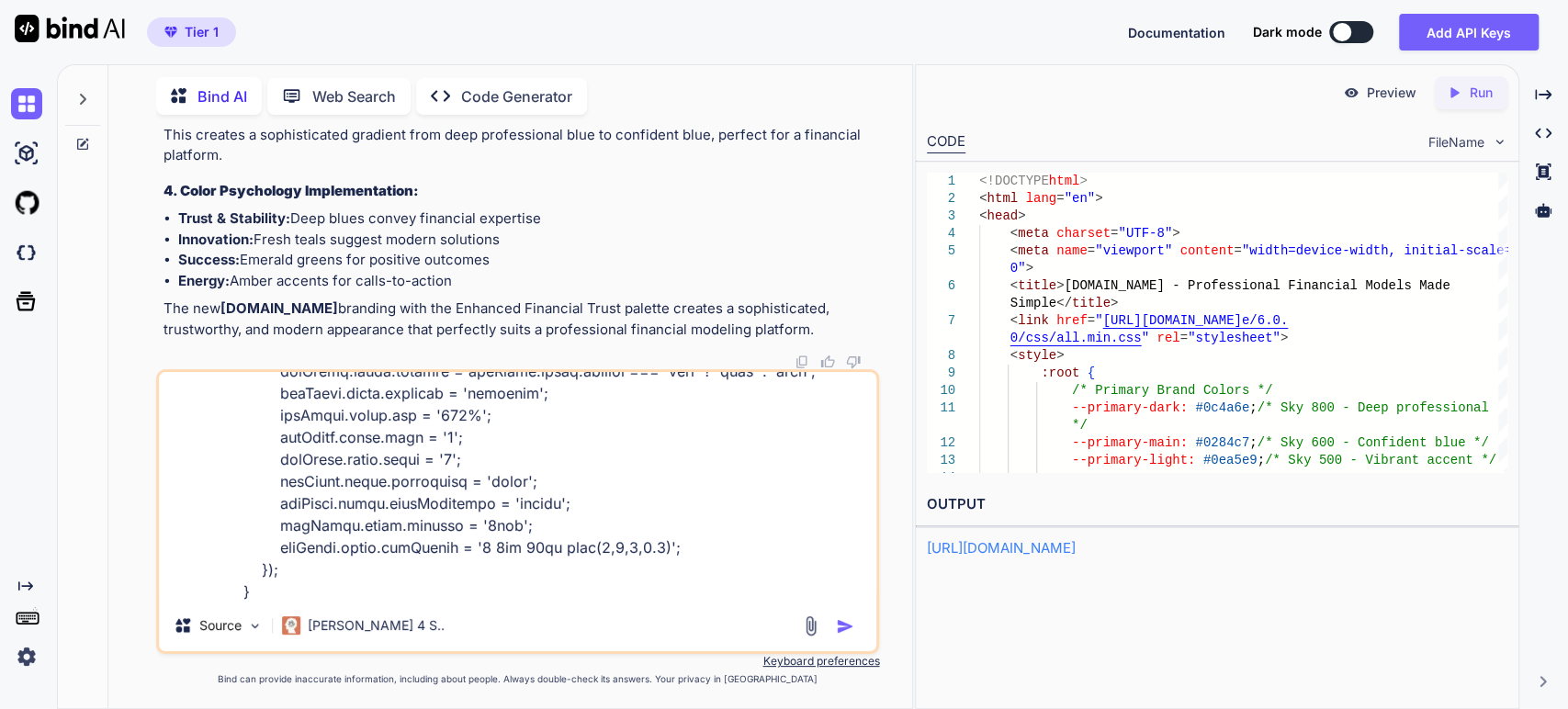
scroll to position [13, 0]
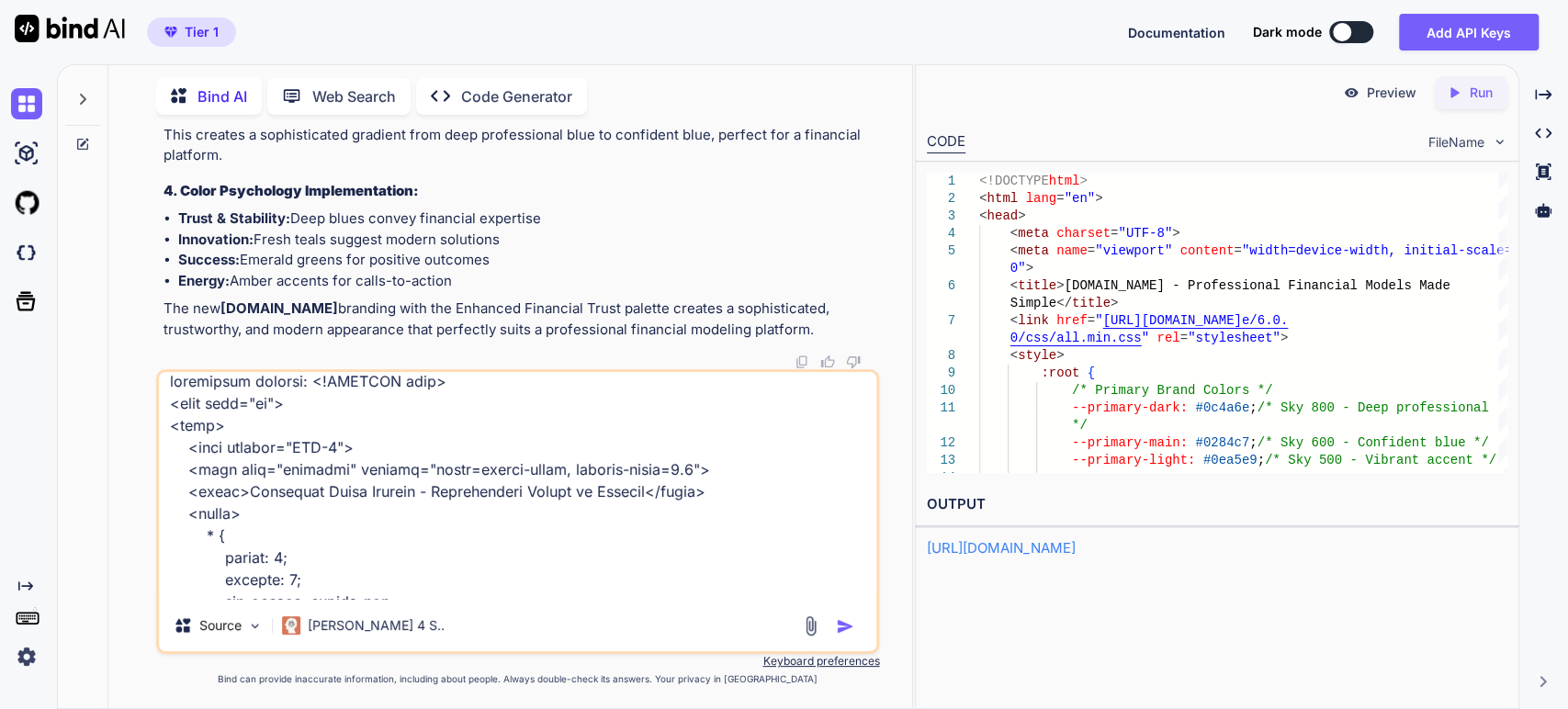
type textarea "change this version: <!DOCTYPE html> <html lang="en"> <head> <meta charset="UTF…"
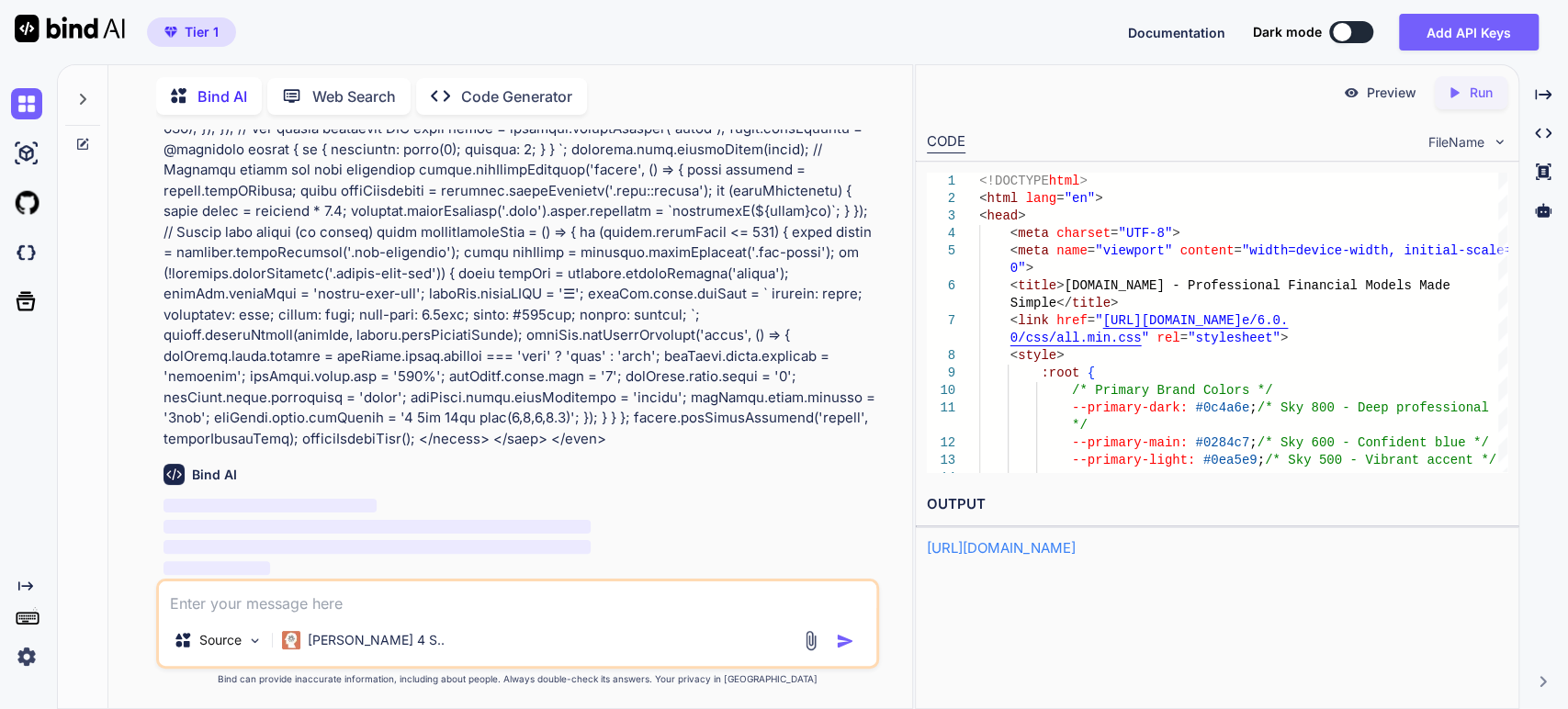
scroll to position [132395, 0]
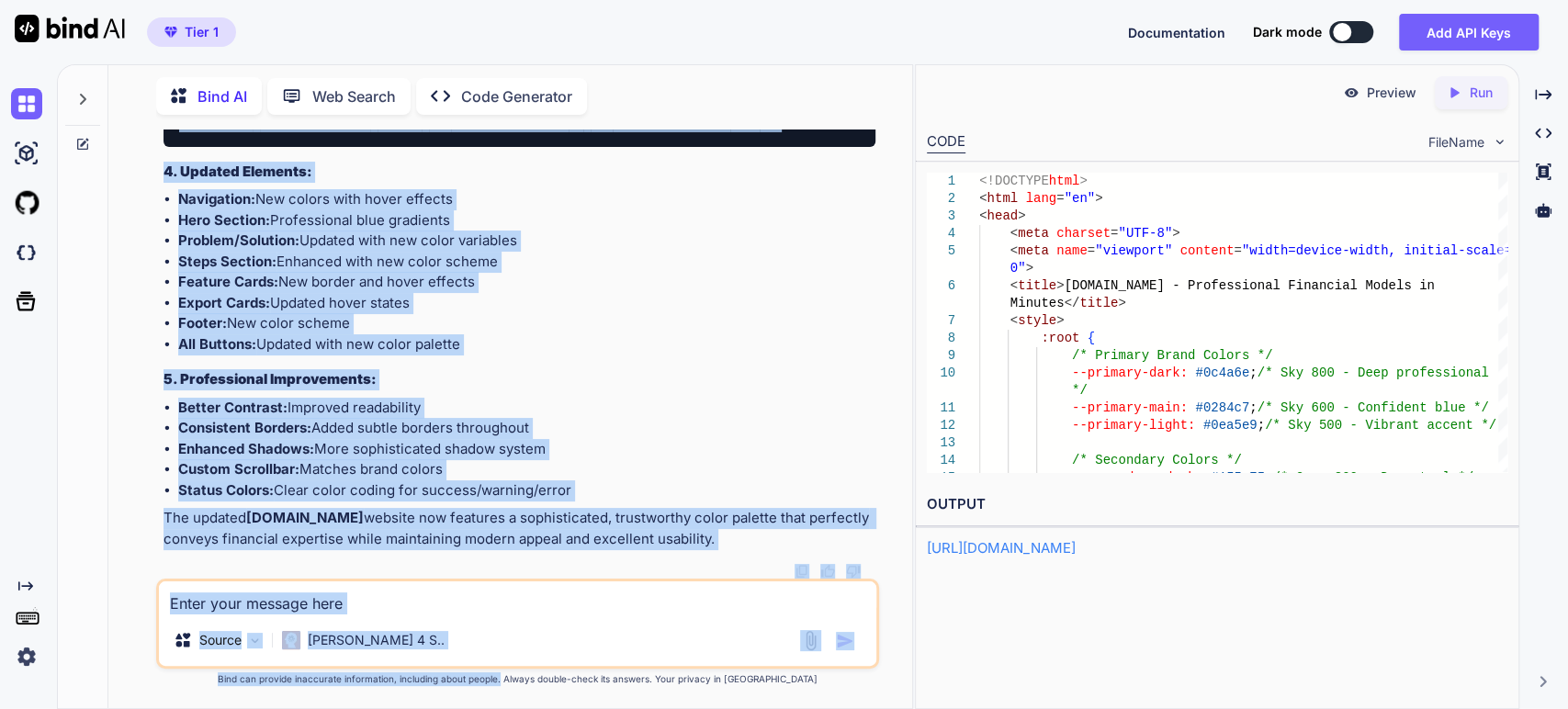
drag, startPoint x: 525, startPoint y: 347, endPoint x: 529, endPoint y: 583, distance: 236.0
click at [533, 670] on div "You Bind AI I'll help you update your FinanceBuilder website to match the brand…" at bounding box center [517, 419] width 724 height 578
